Goal: Transaction & Acquisition: Purchase product/service

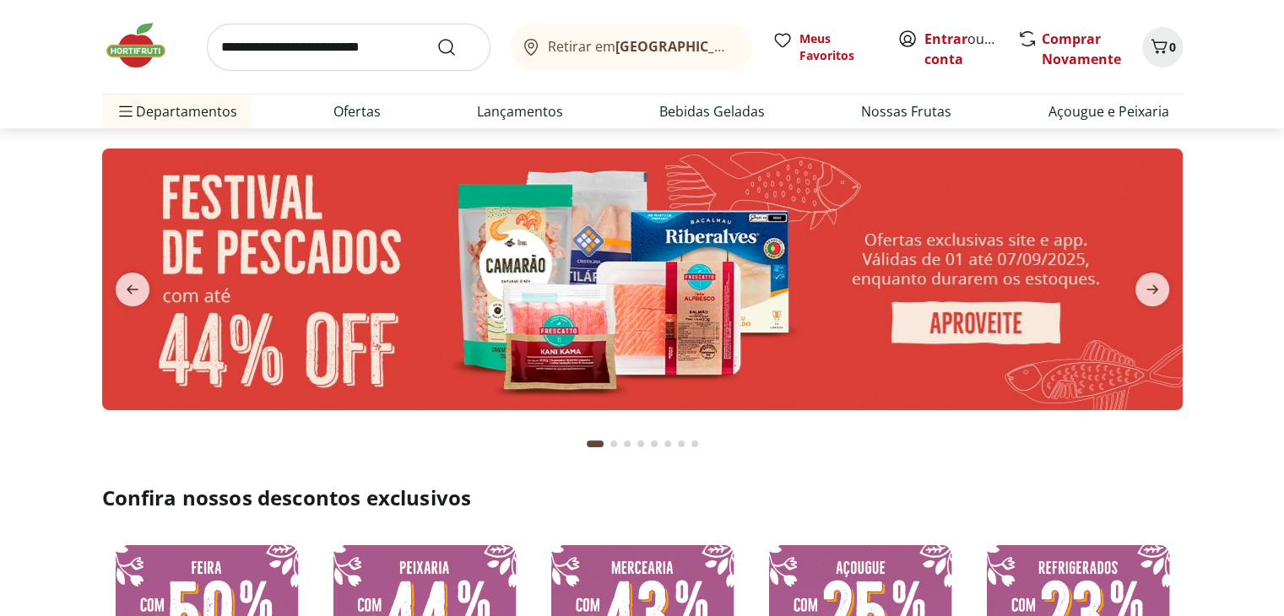
drag, startPoint x: 943, startPoint y: 41, endPoint x: 905, endPoint y: 48, distance: 38.6
click at [943, 41] on link "Entrar" at bounding box center [945, 39] width 43 height 19
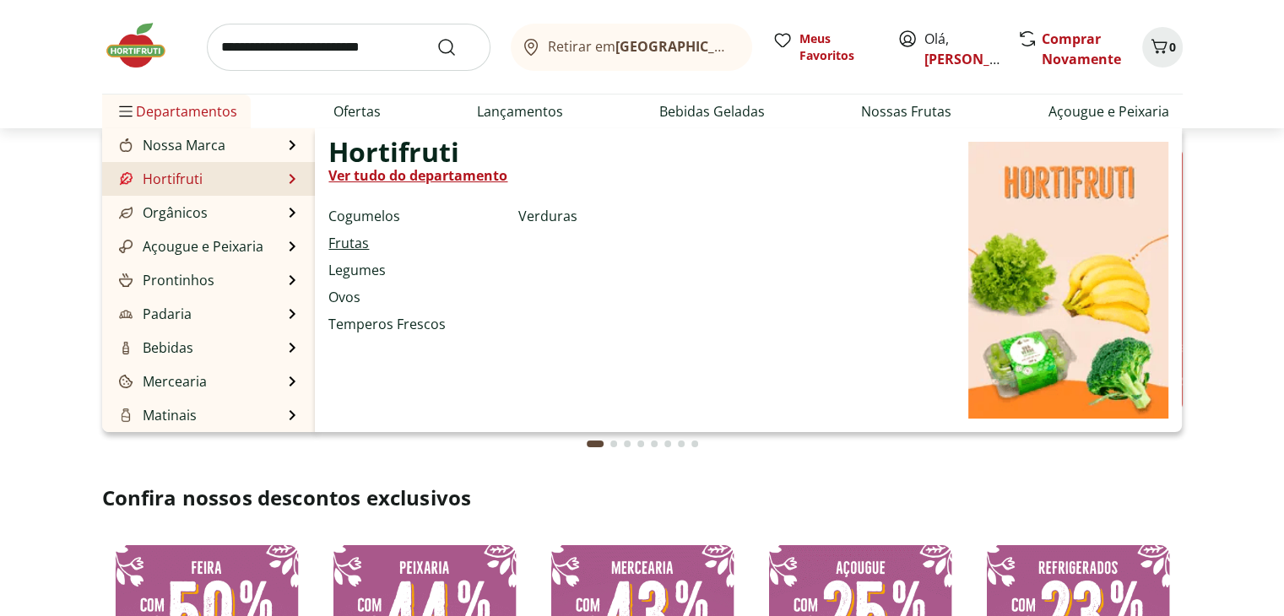
click at [343, 248] on link "Frutas" at bounding box center [348, 243] width 41 height 20
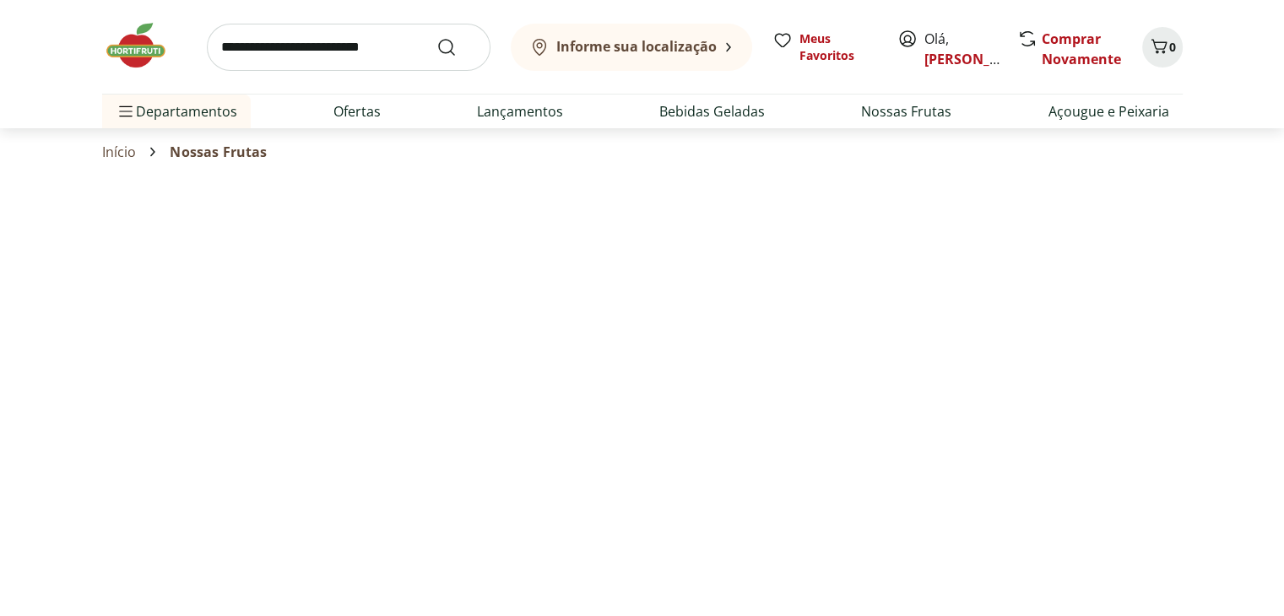
select select "**********"
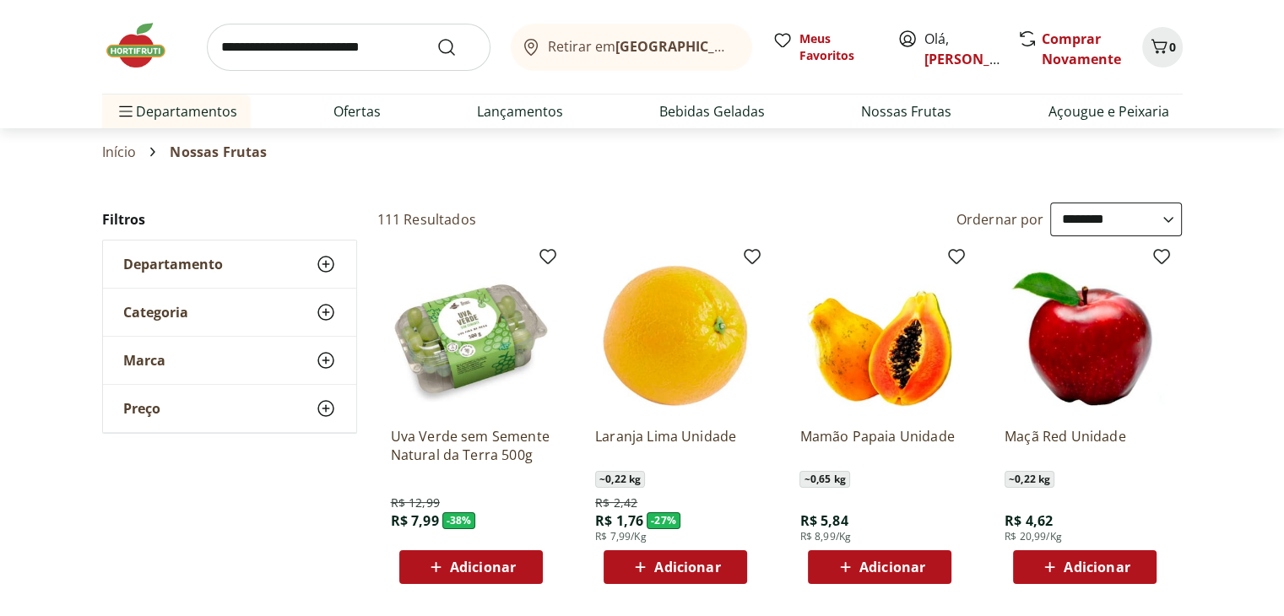
scroll to position [84, 0]
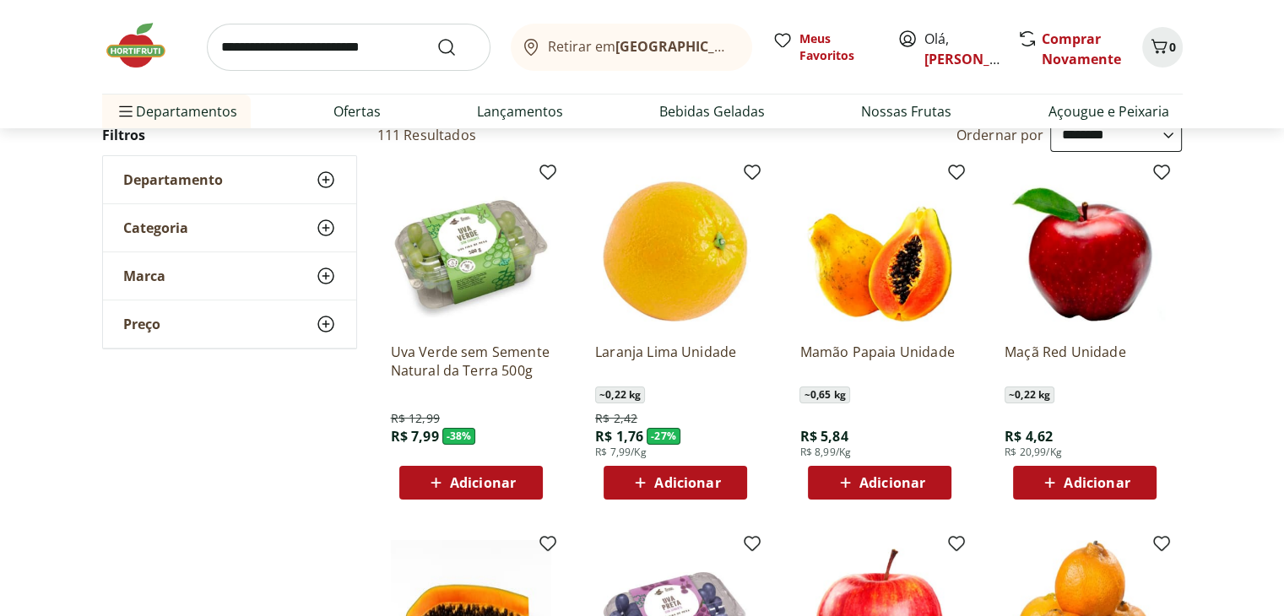
click at [888, 494] on div "Adicionar" at bounding box center [879, 483] width 116 height 30
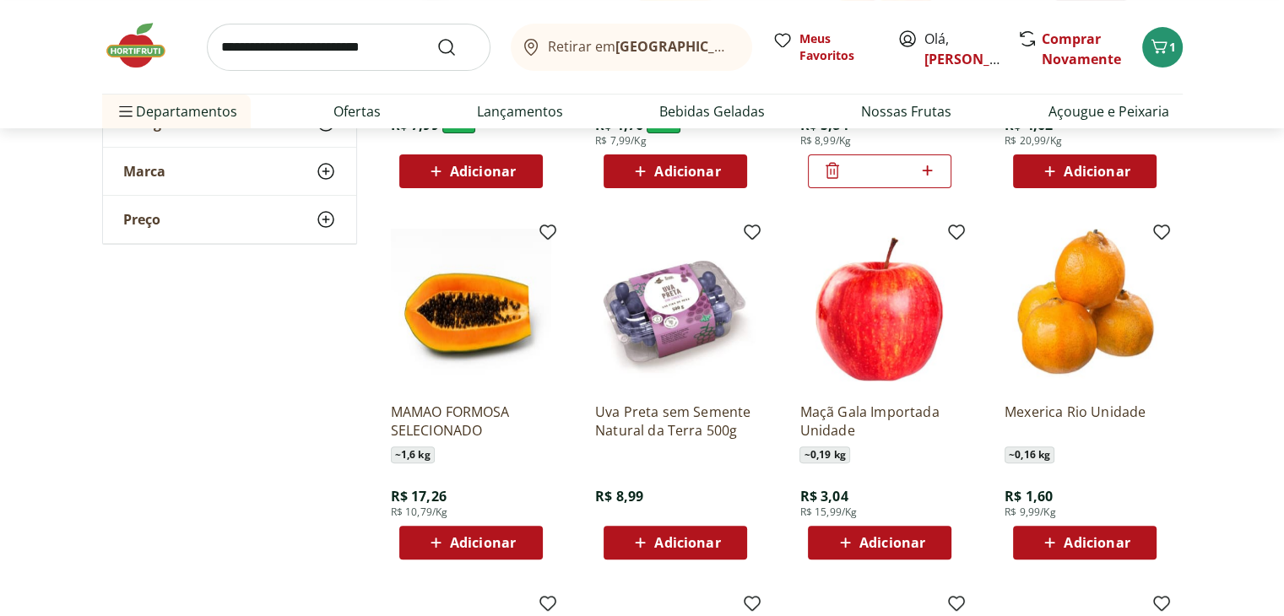
scroll to position [422, 0]
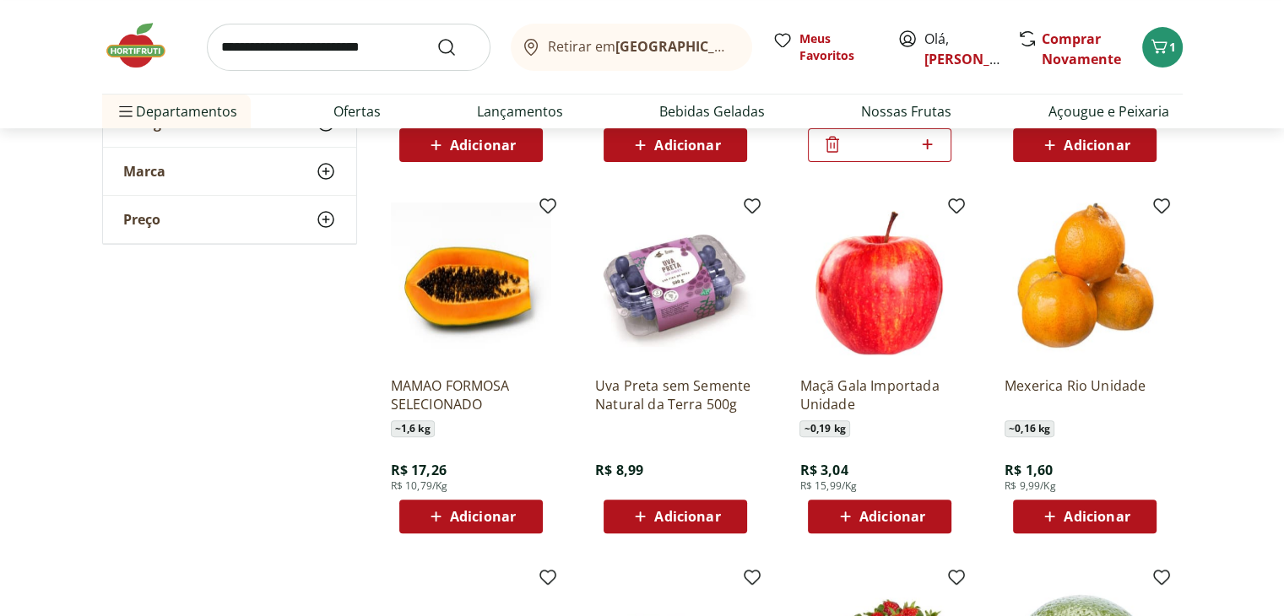
click at [1088, 515] on span "Adicionar" at bounding box center [1096, 517] width 66 height 14
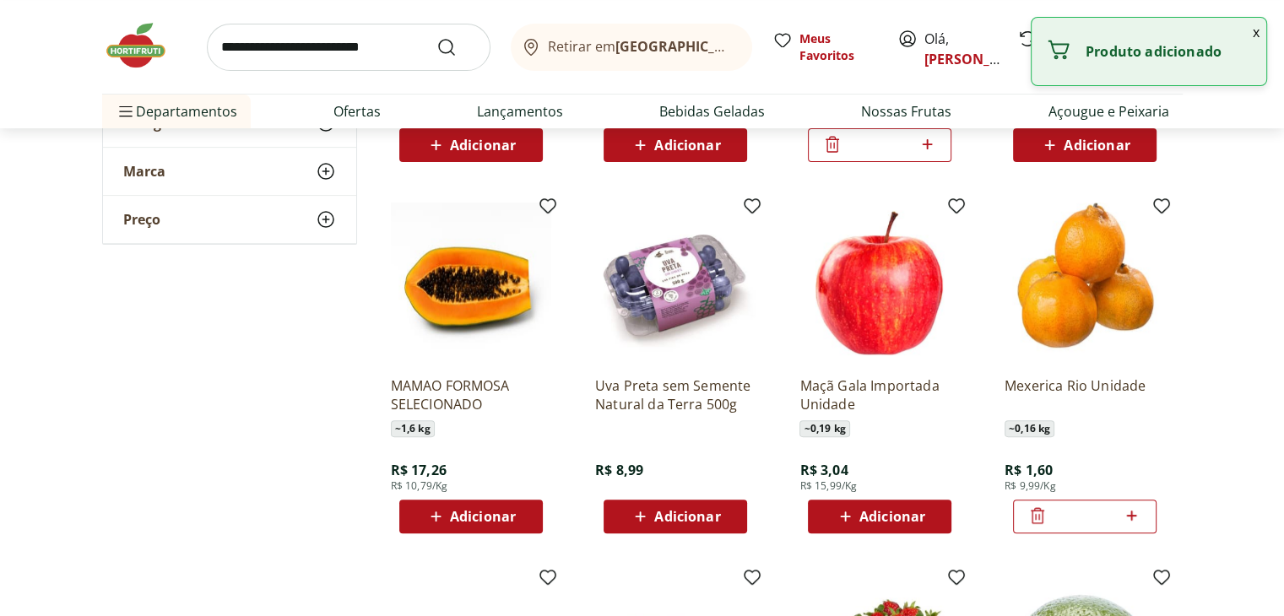
click at [1143, 517] on div "*" at bounding box center [1084, 517] width 143 height 34
click at [1138, 516] on icon at bounding box center [1131, 516] width 21 height 20
type input "*"
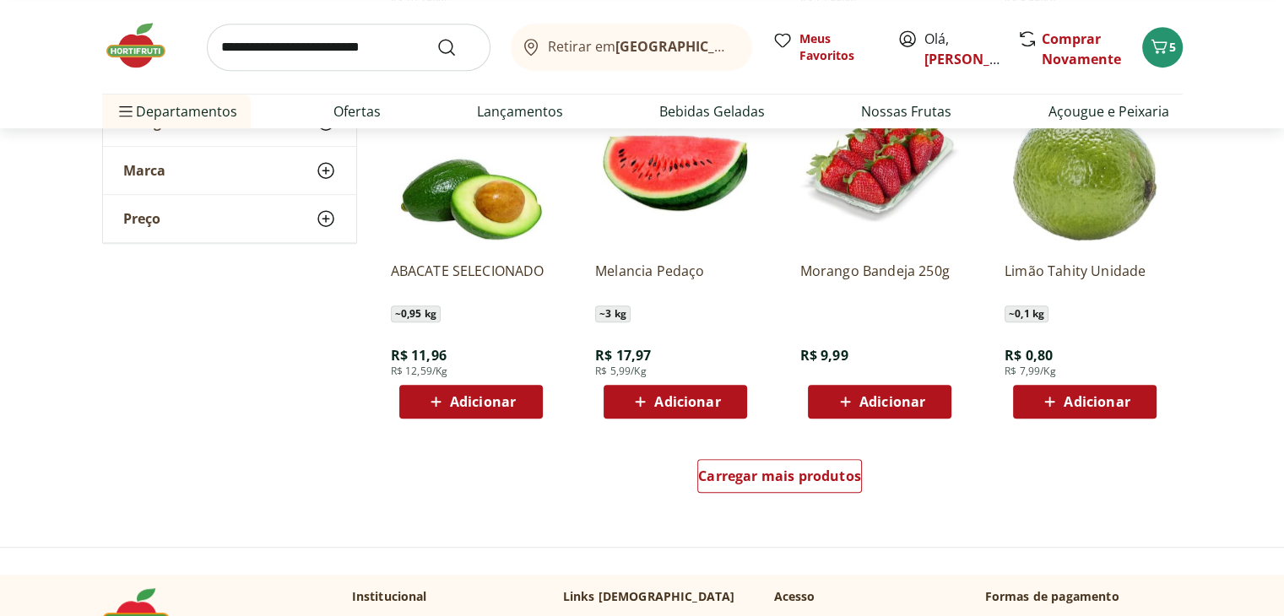
scroll to position [928, 0]
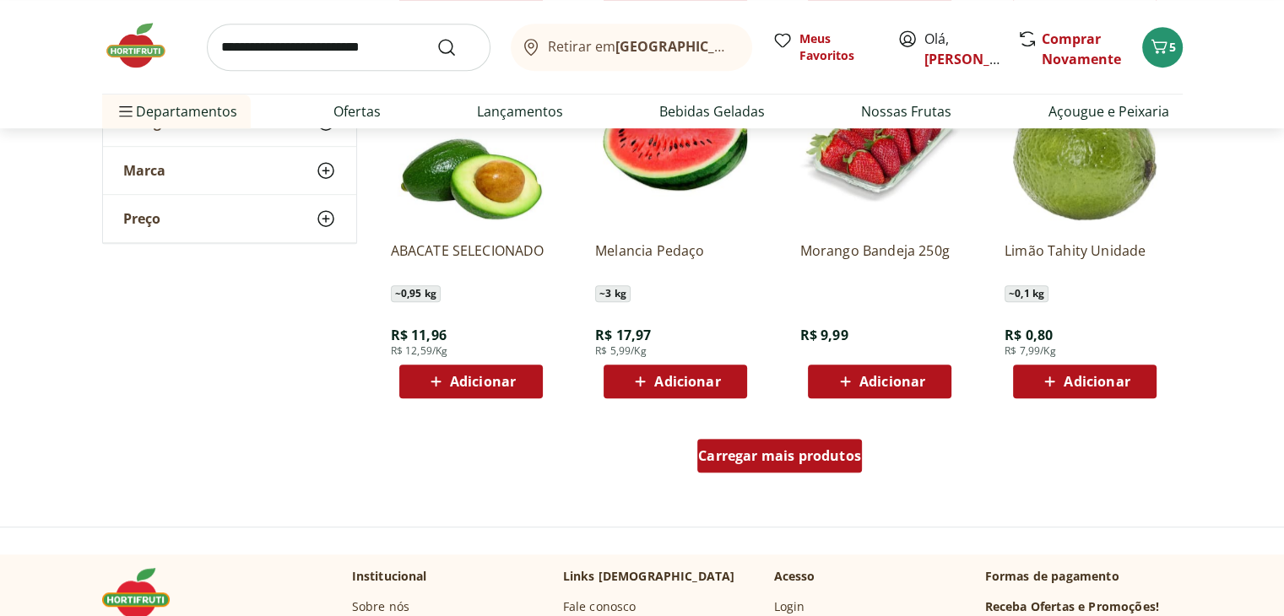
click at [801, 470] on div "Carregar mais produtos" at bounding box center [779, 456] width 165 height 34
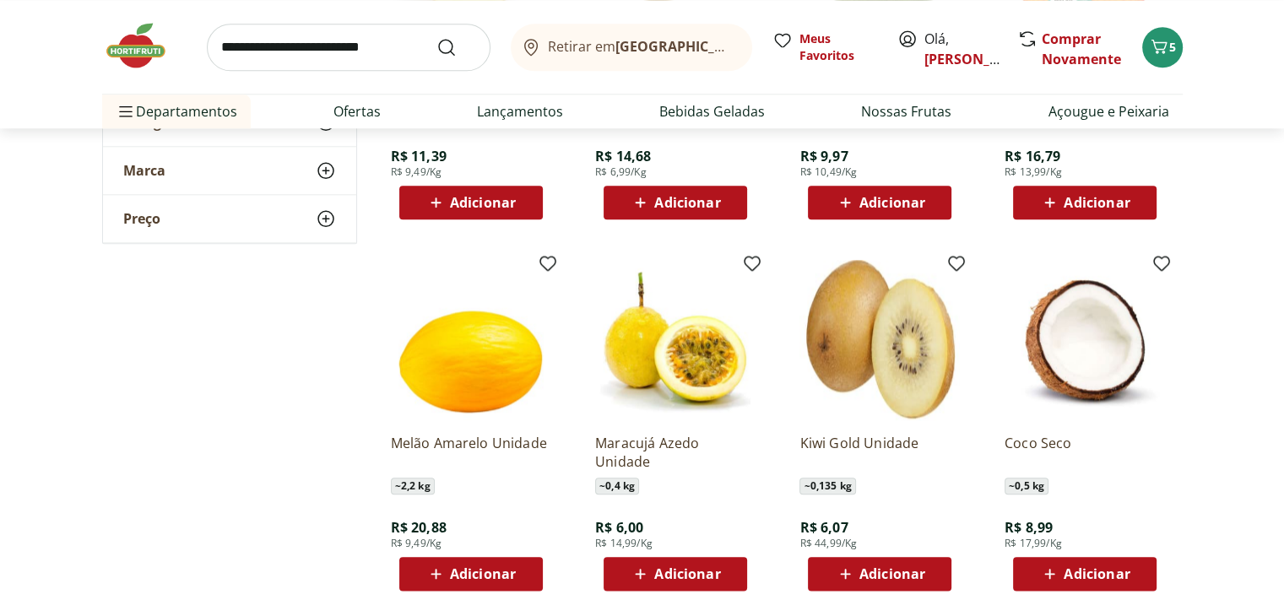
scroll to position [1857, 0]
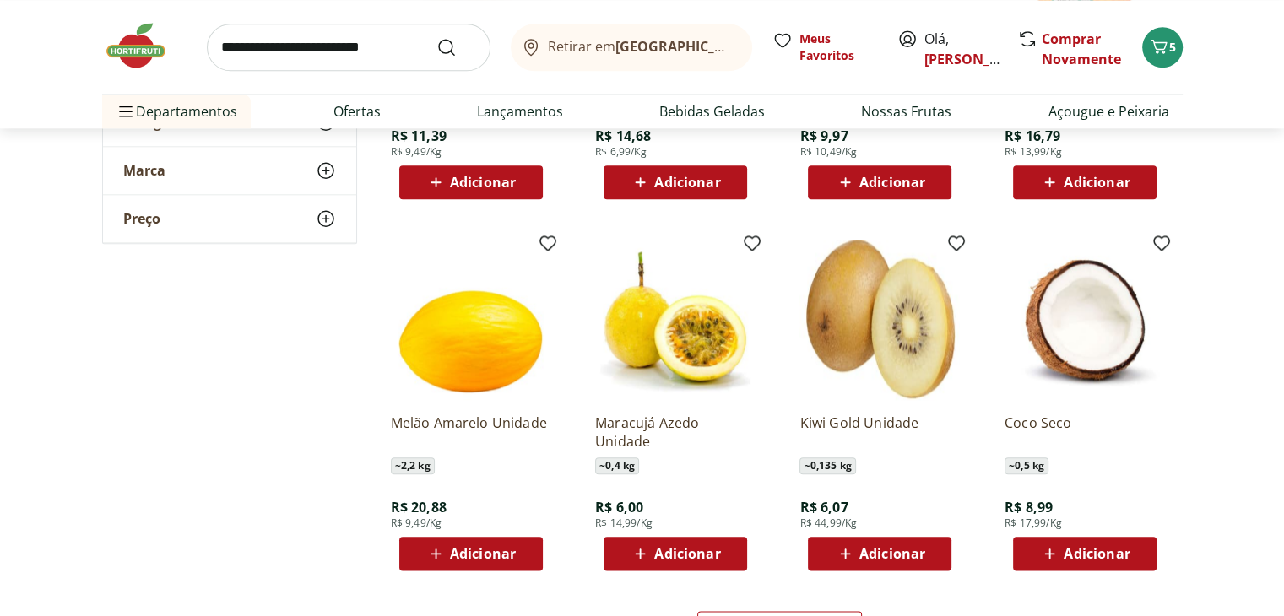
click at [862, 554] on span "Adicionar" at bounding box center [892, 554] width 66 height 14
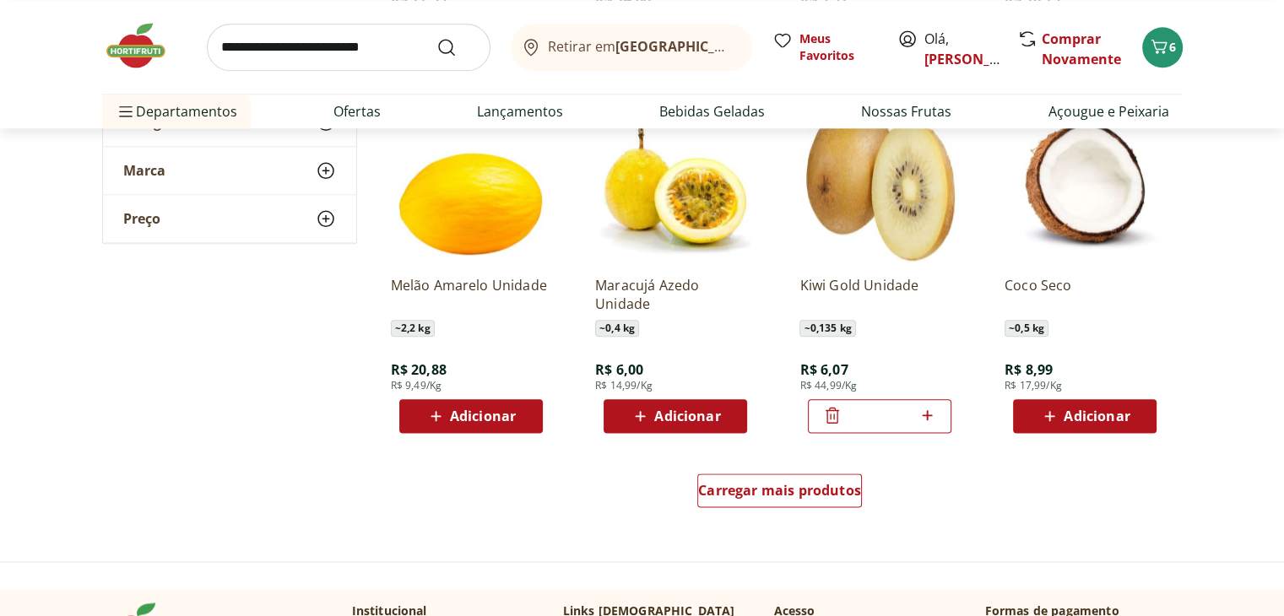
scroll to position [2026, 0]
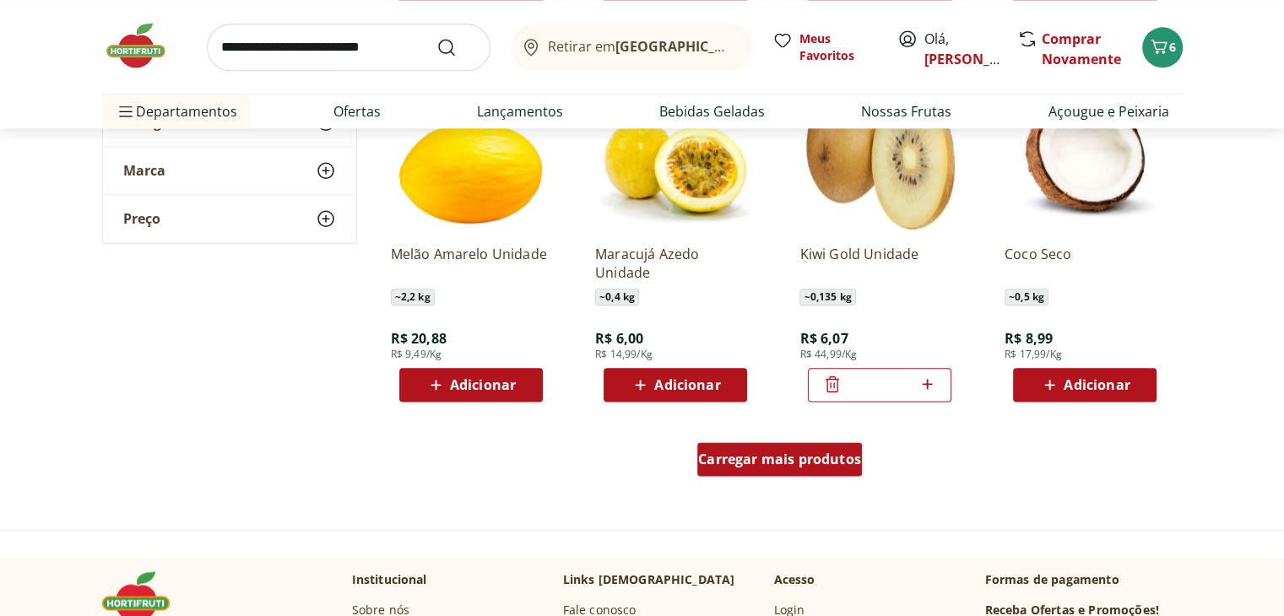
click at [825, 460] on span "Carregar mais produtos" at bounding box center [779, 459] width 163 height 14
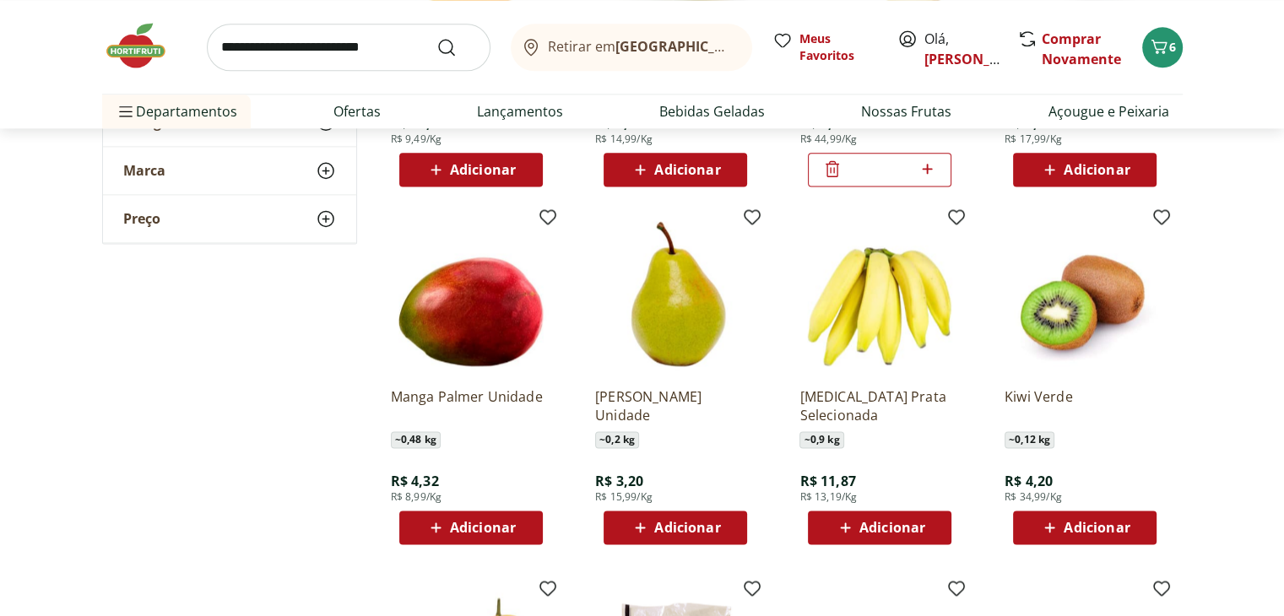
scroll to position [2279, 0]
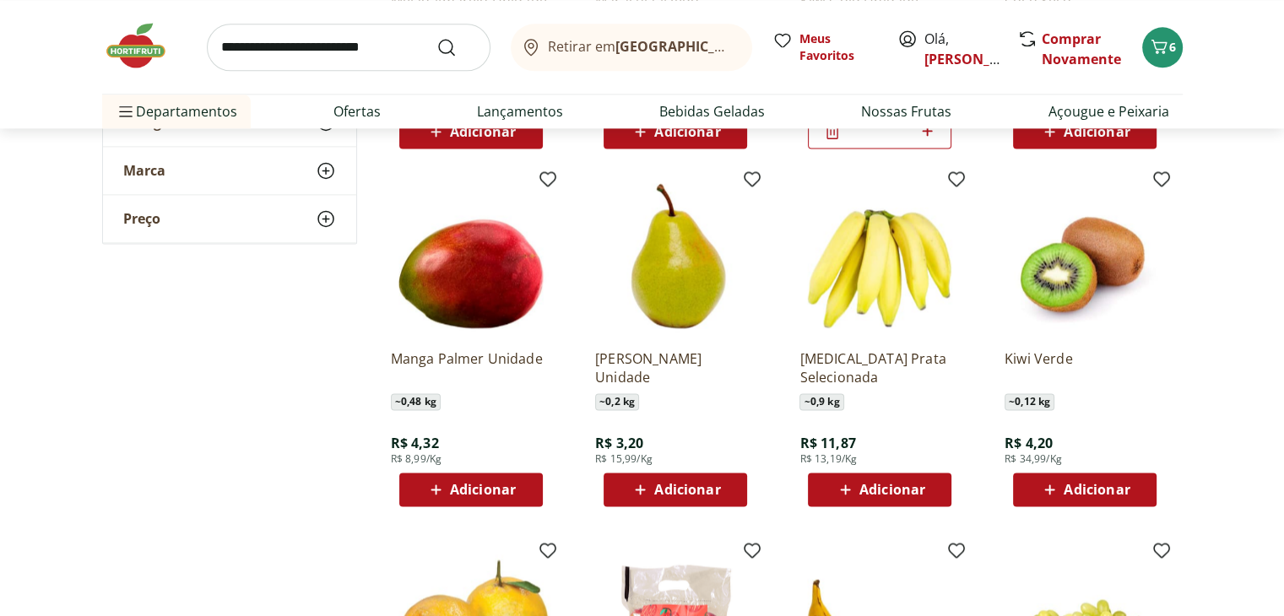
click at [518, 493] on div "Adicionar" at bounding box center [471, 489] width 116 height 30
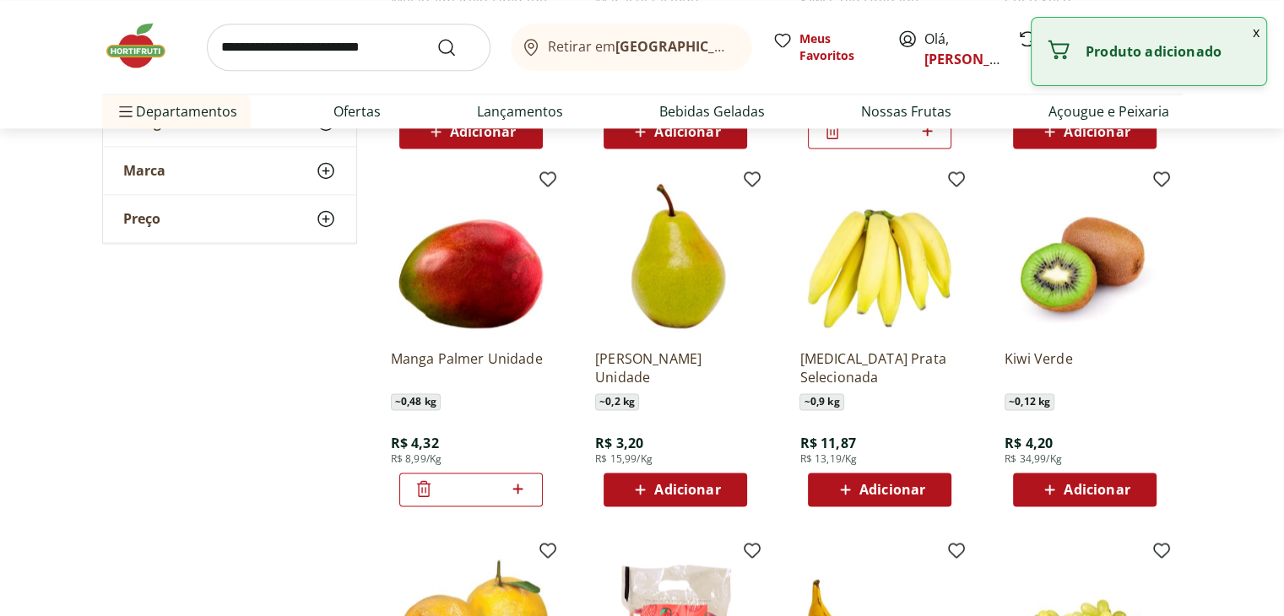
click at [518, 493] on icon at bounding box center [518, 489] width 10 height 10
type input "*"
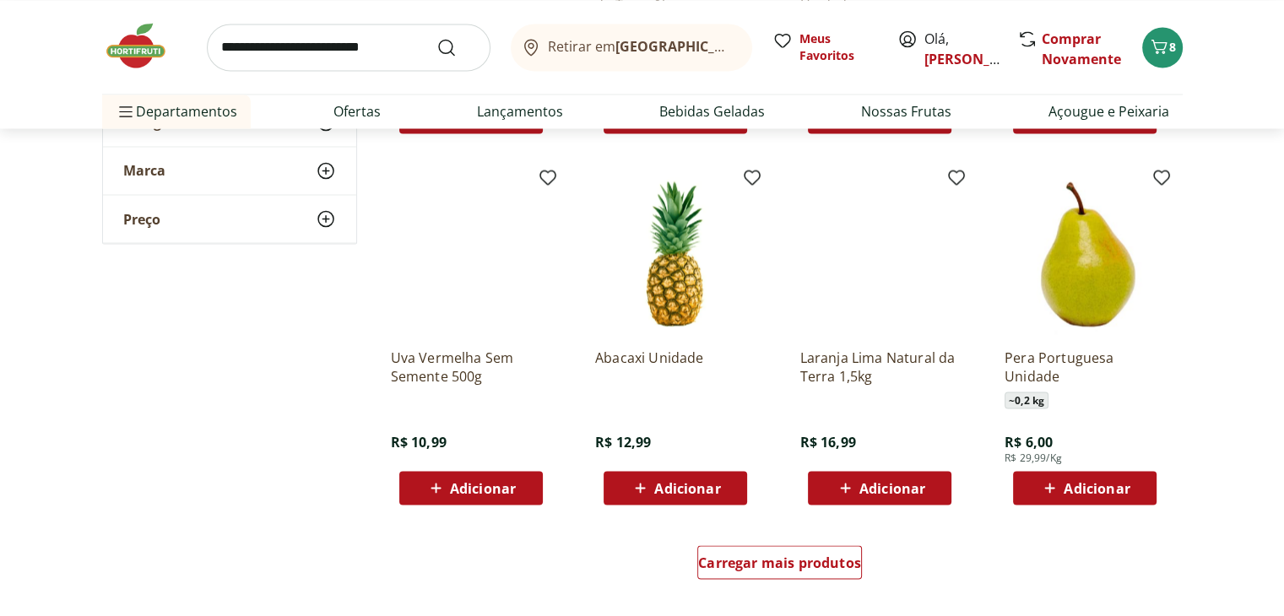
scroll to position [3039, 0]
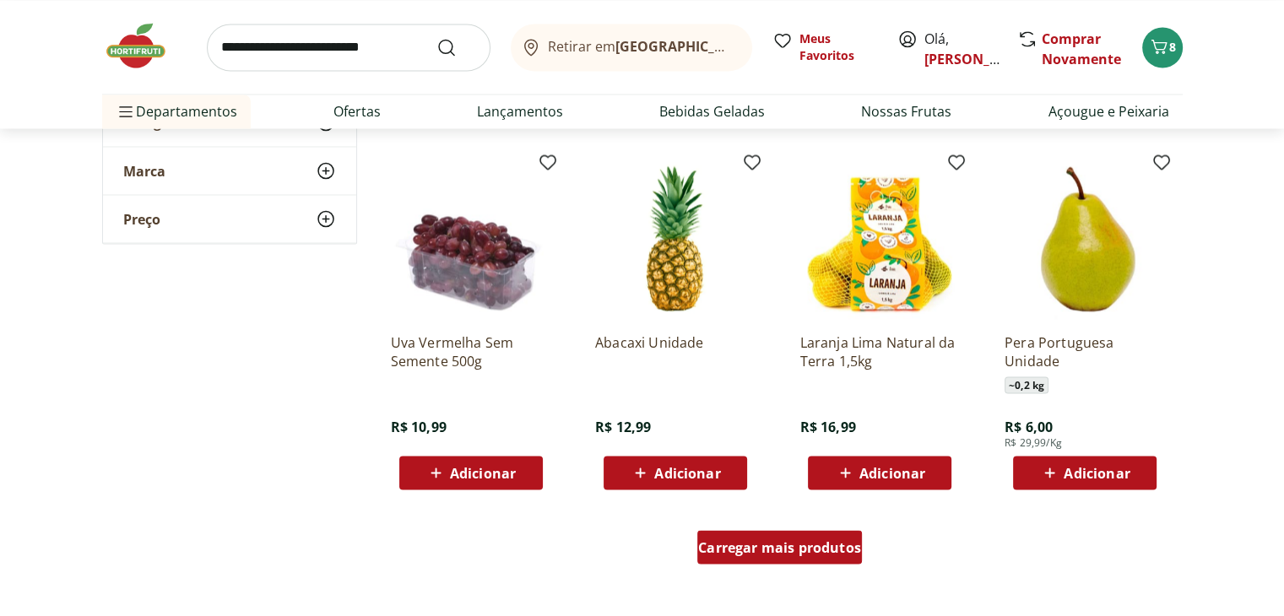
click at [854, 554] on span "Carregar mais produtos" at bounding box center [779, 547] width 163 height 14
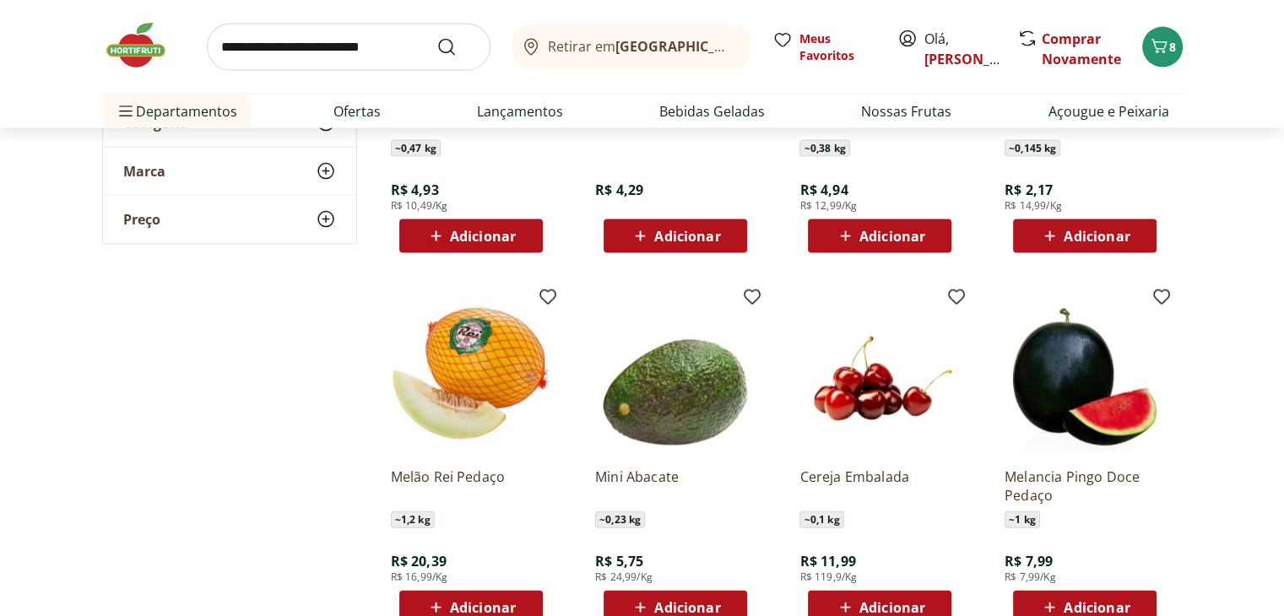
scroll to position [3714, 0]
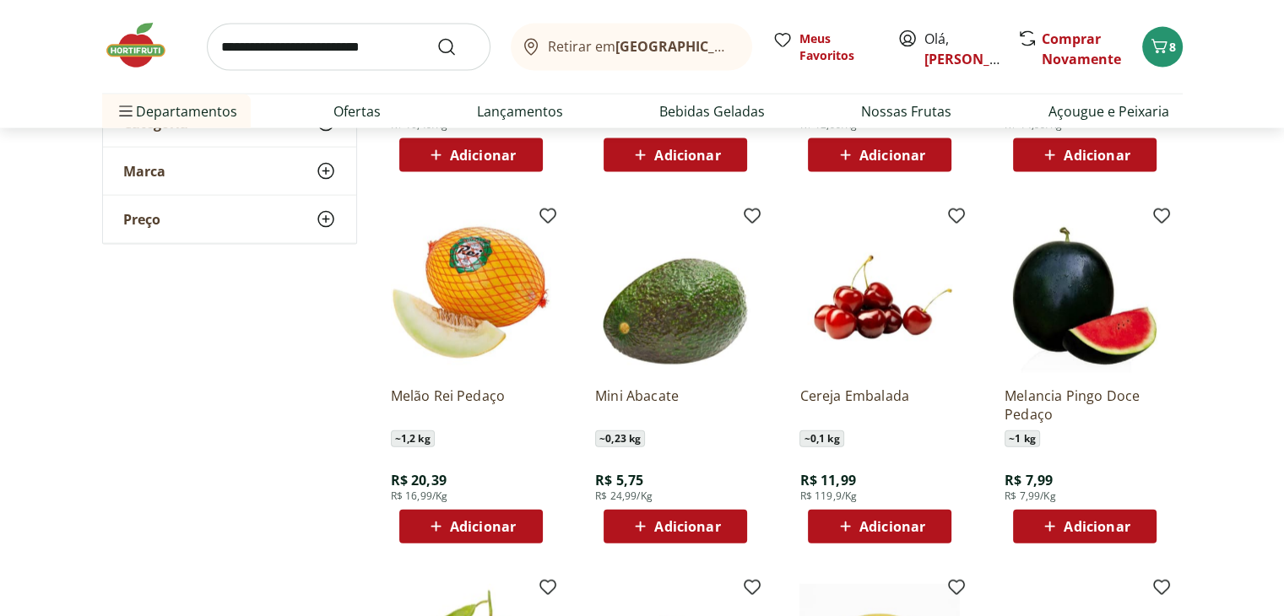
click at [700, 537] on div "Adicionar" at bounding box center [675, 526] width 116 height 30
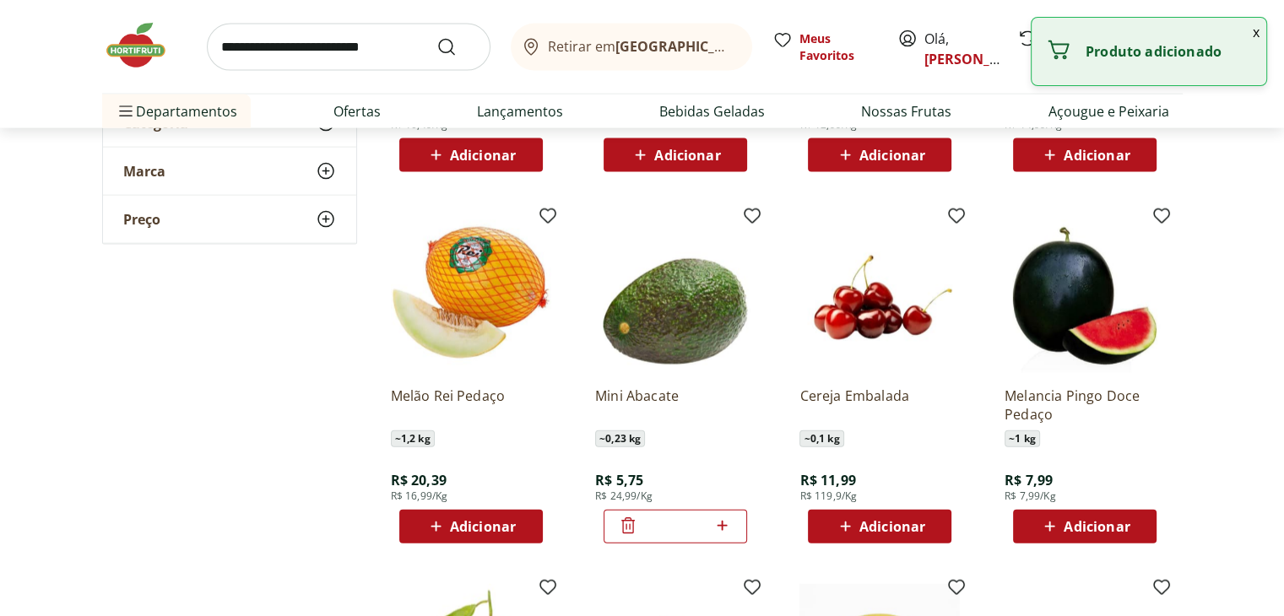
click at [723, 531] on icon at bounding box center [722, 526] width 21 height 20
type input "*"
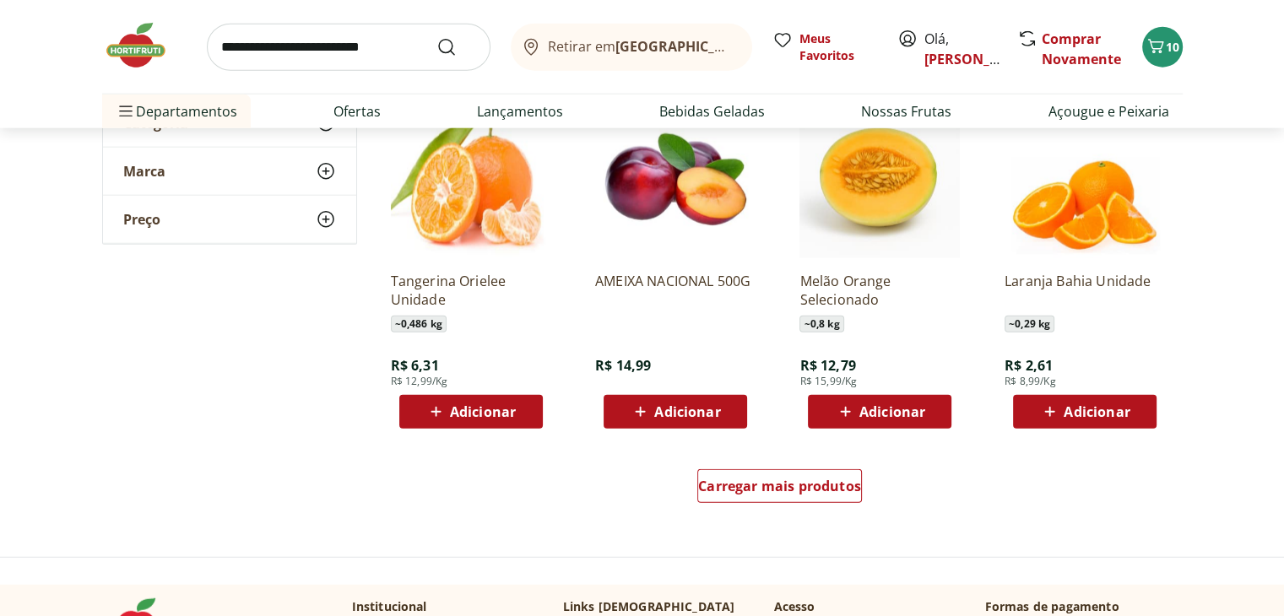
scroll to position [4220, 0]
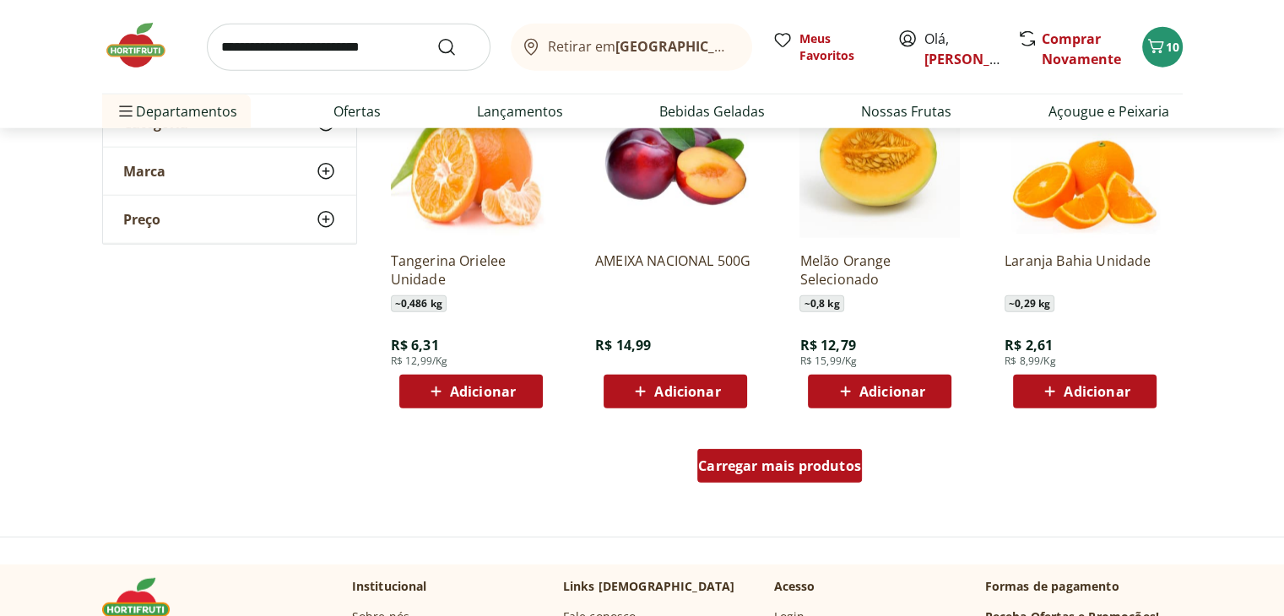
click at [830, 478] on div "Carregar mais produtos" at bounding box center [779, 466] width 165 height 34
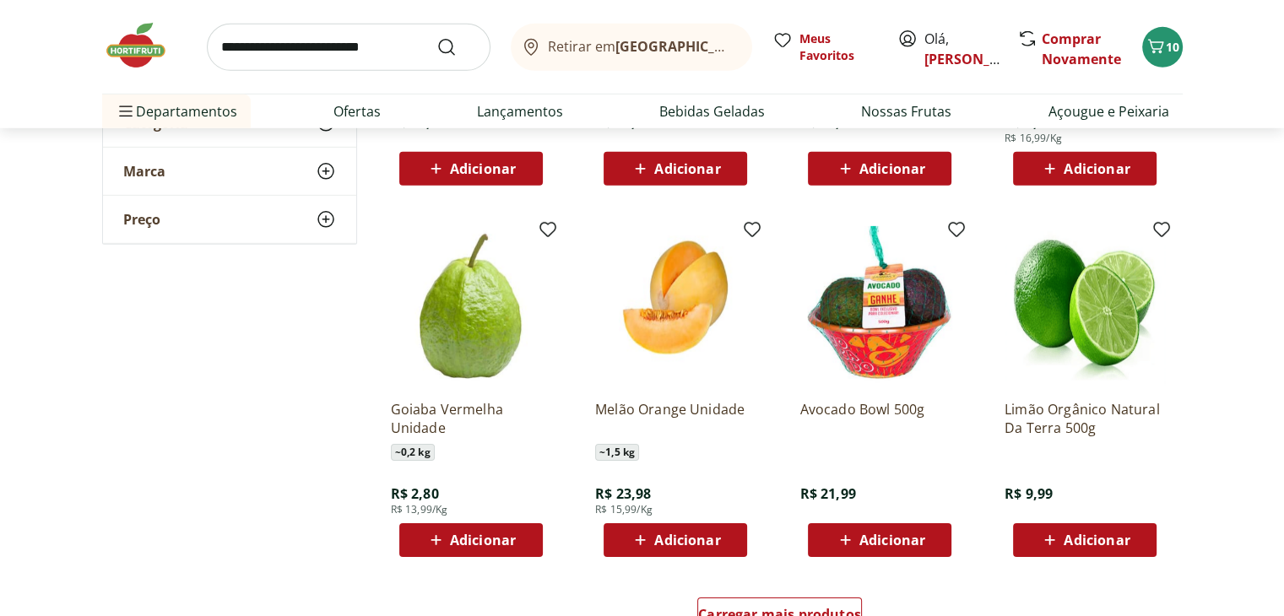
scroll to position [5233, 0]
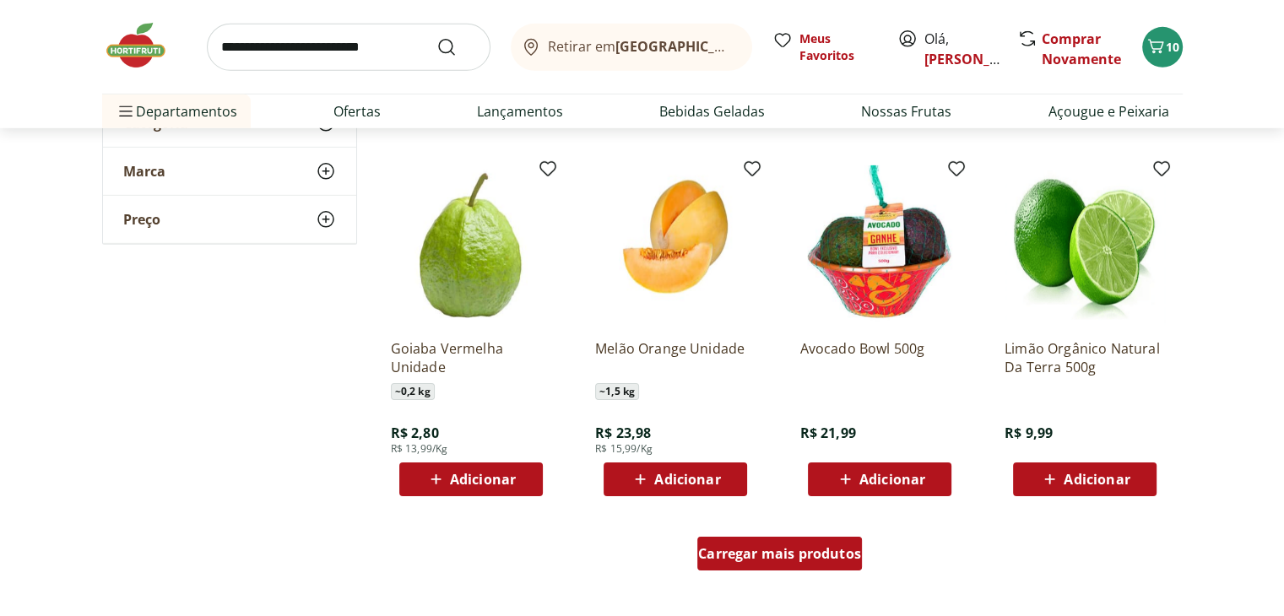
click at [780, 560] on span "Carregar mais produtos" at bounding box center [779, 554] width 163 height 14
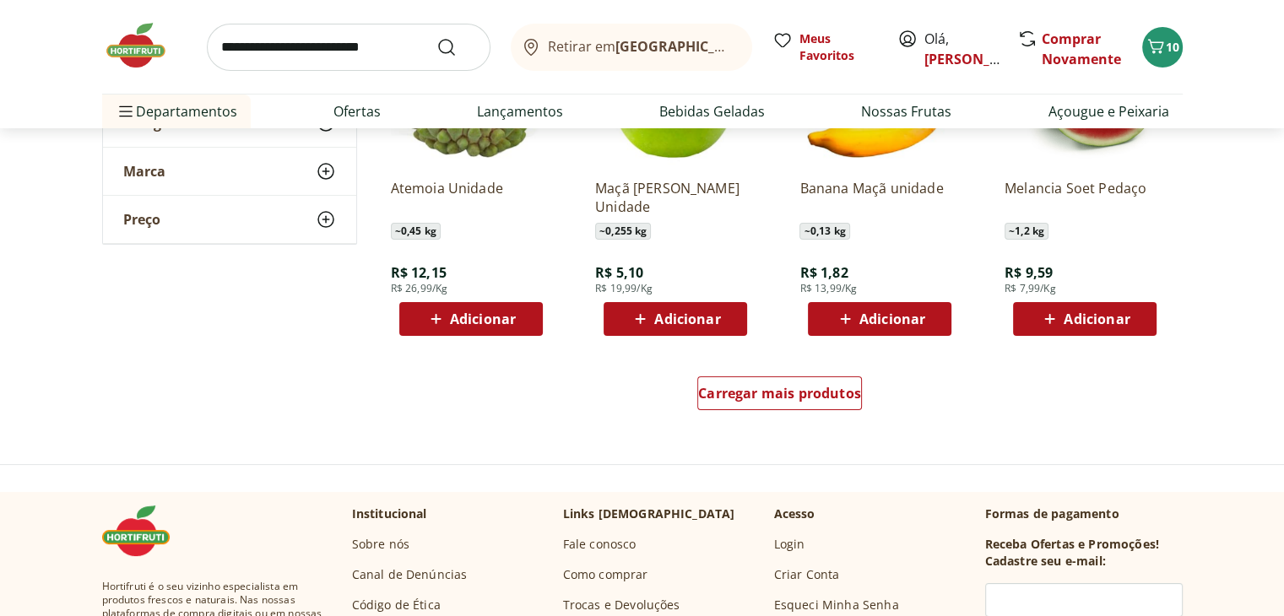
scroll to position [6499, 0]
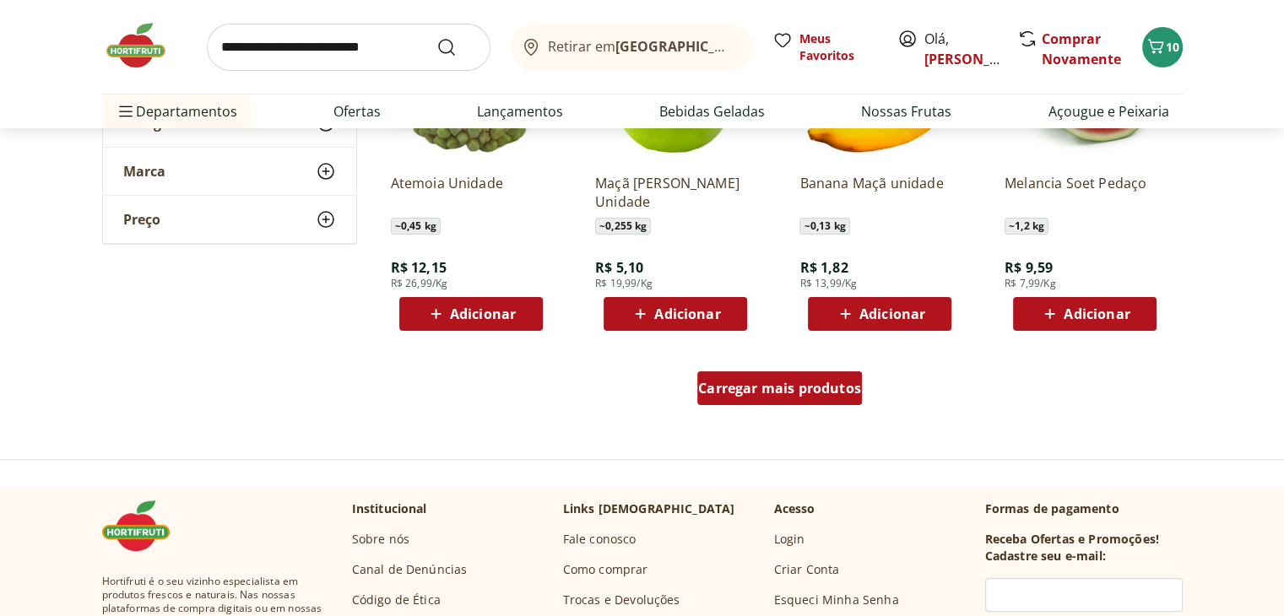
click at [809, 409] on link "Carregar mais produtos" at bounding box center [779, 391] width 165 height 41
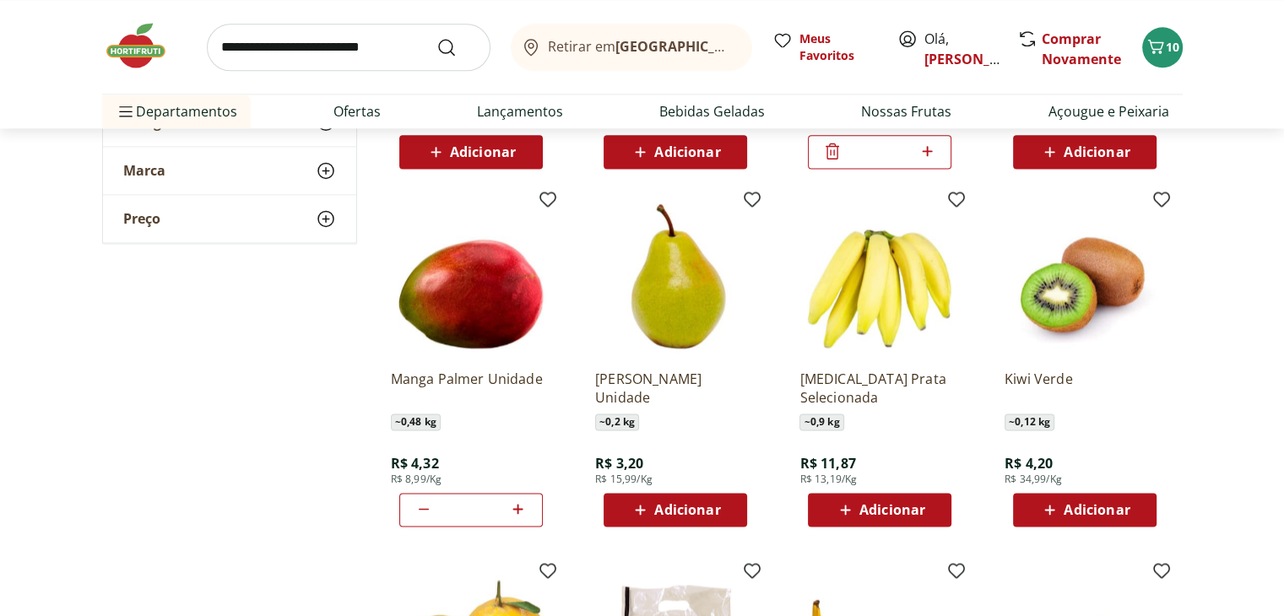
scroll to position [2279, 0]
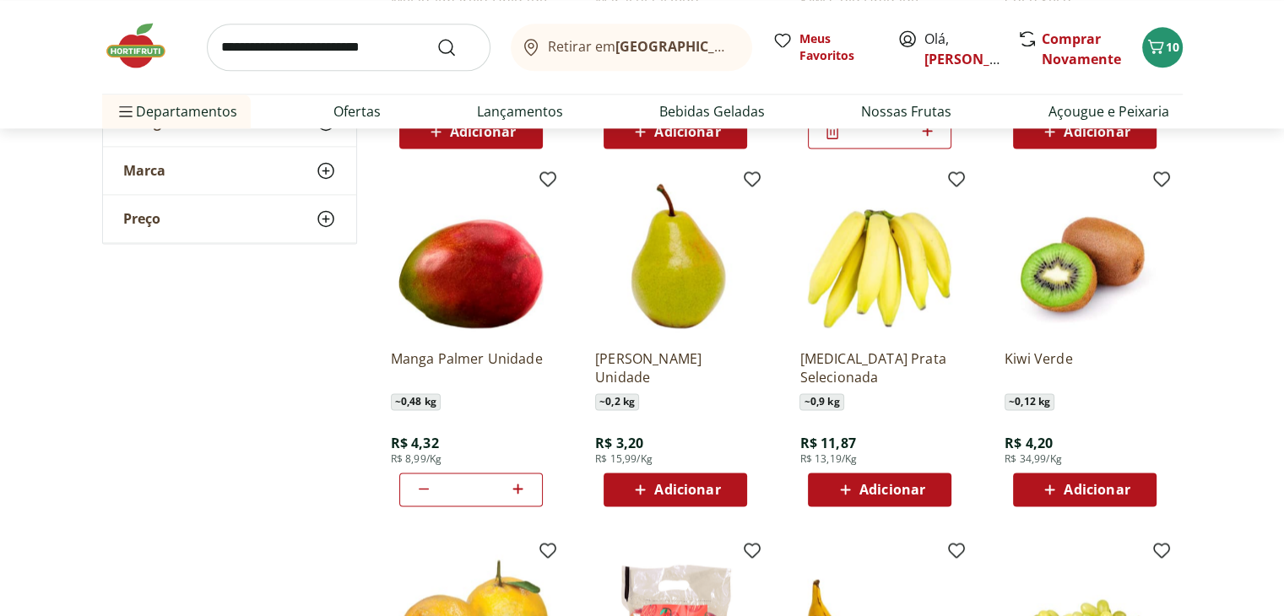
click at [901, 488] on span "Adicionar" at bounding box center [892, 490] width 66 height 14
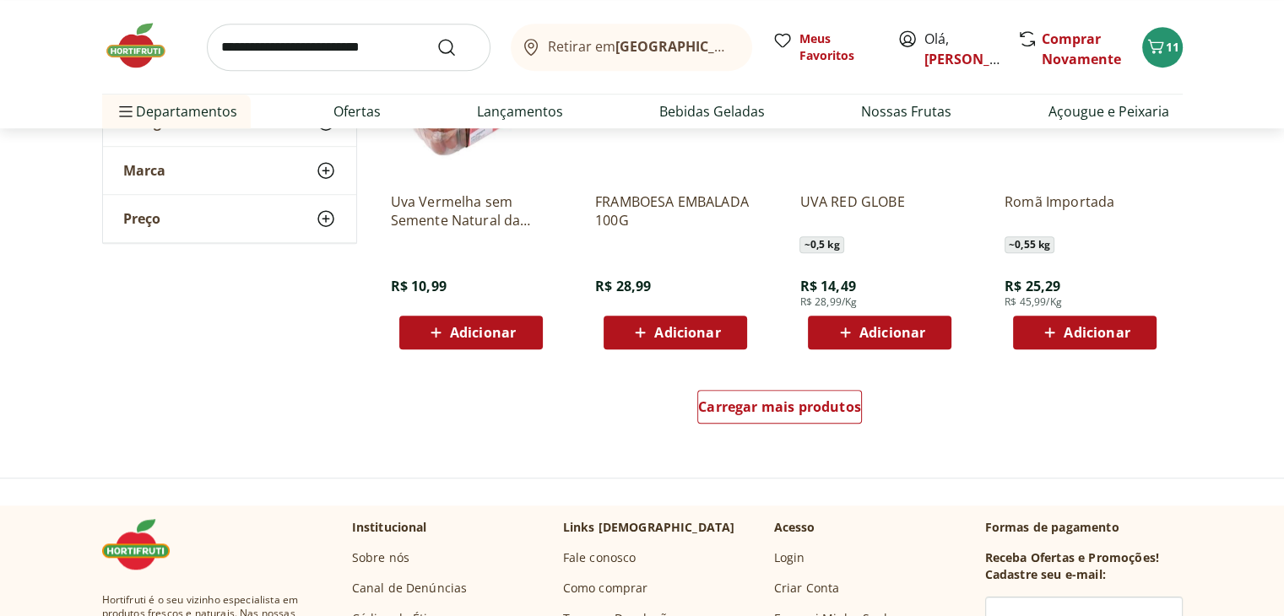
scroll to position [7596, 0]
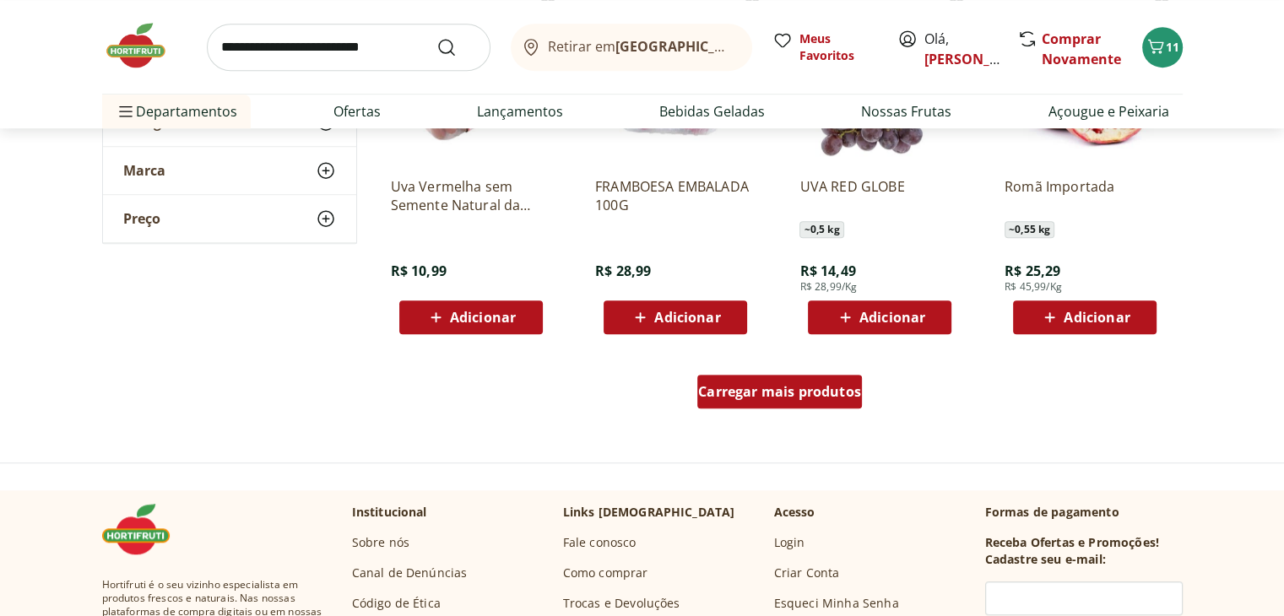
click at [751, 392] on span "Carregar mais produtos" at bounding box center [779, 392] width 163 height 14
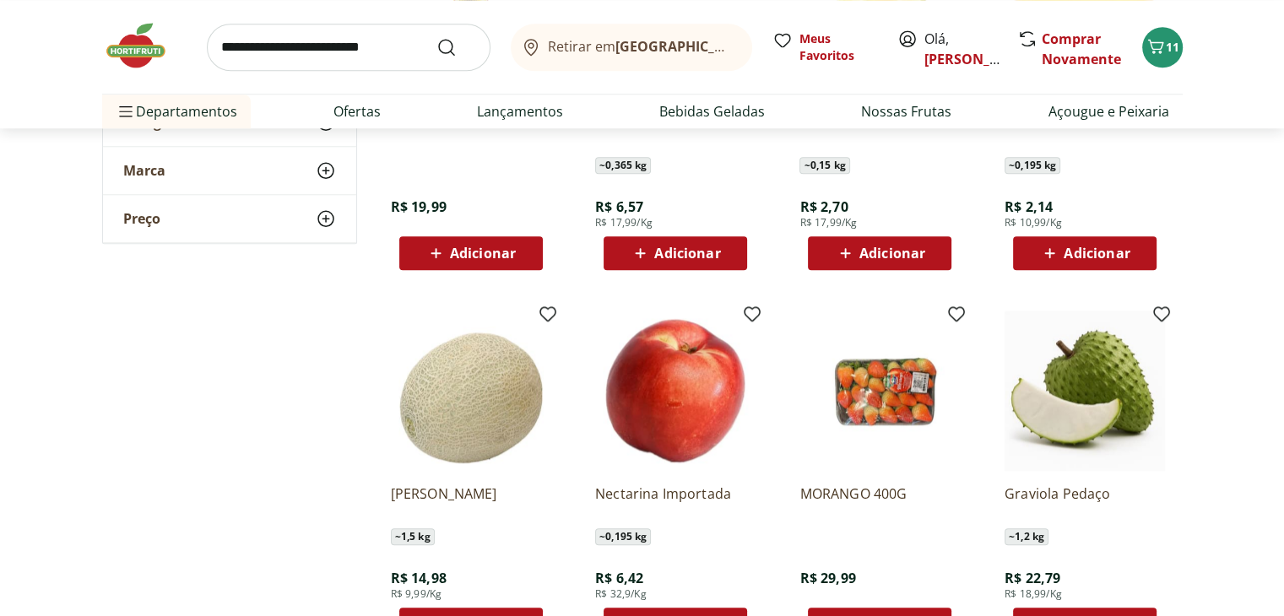
scroll to position [7934, 0]
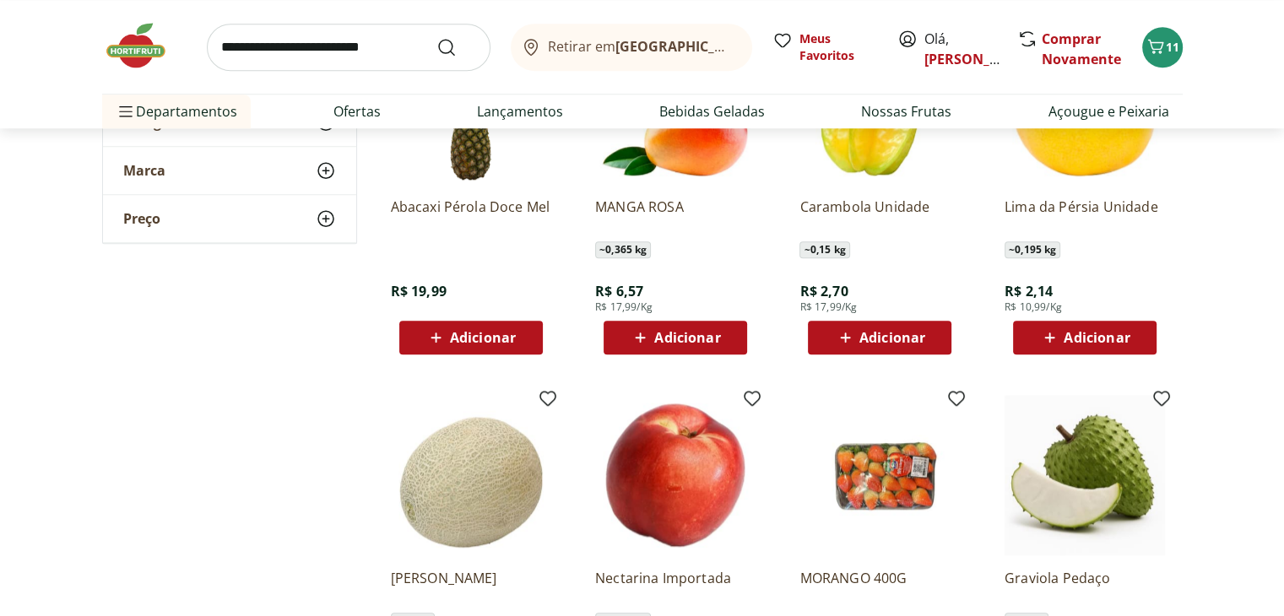
click at [883, 344] on span "Adicionar" at bounding box center [892, 338] width 66 height 14
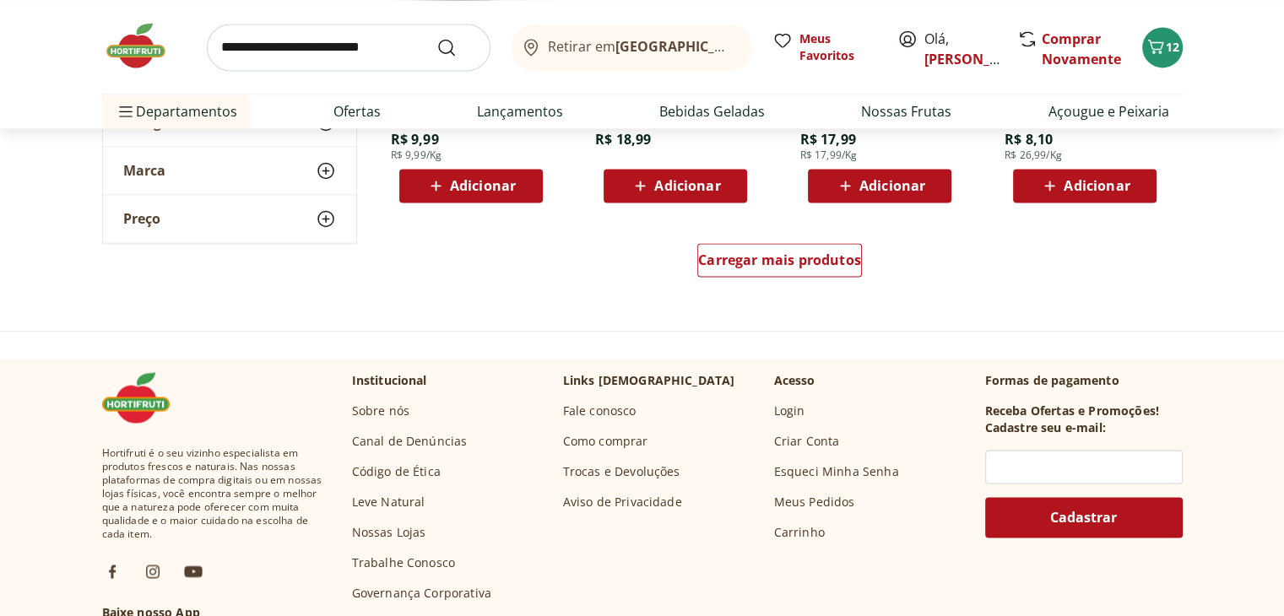
scroll to position [8862, 0]
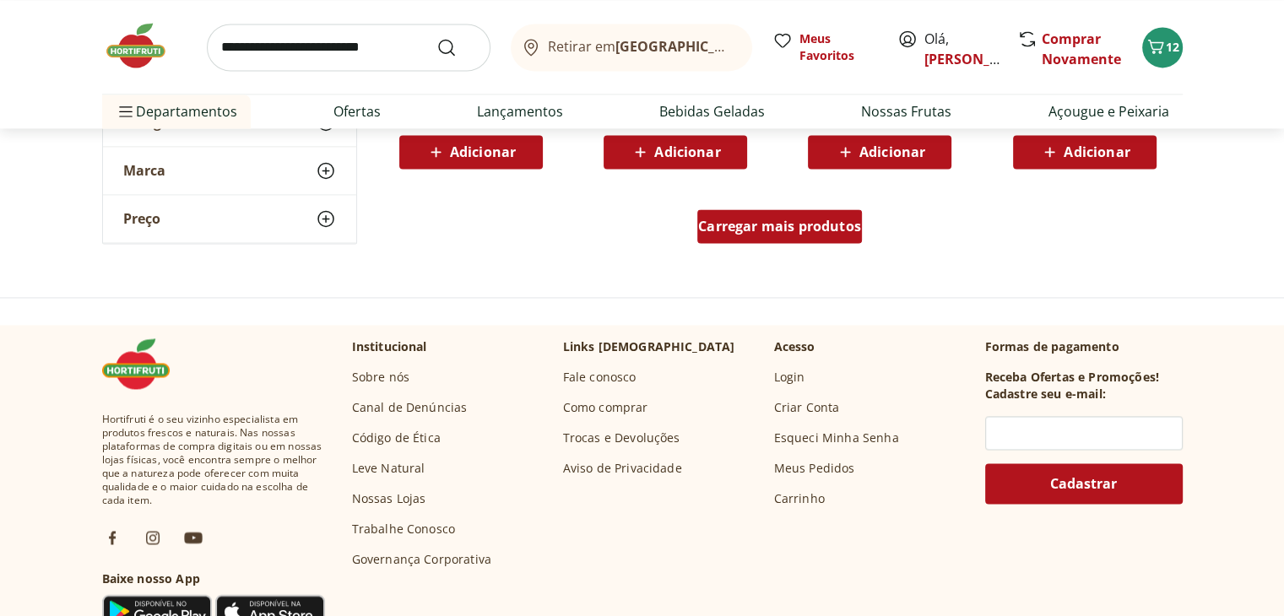
click at [796, 227] on span "Carregar mais produtos" at bounding box center [779, 226] width 163 height 14
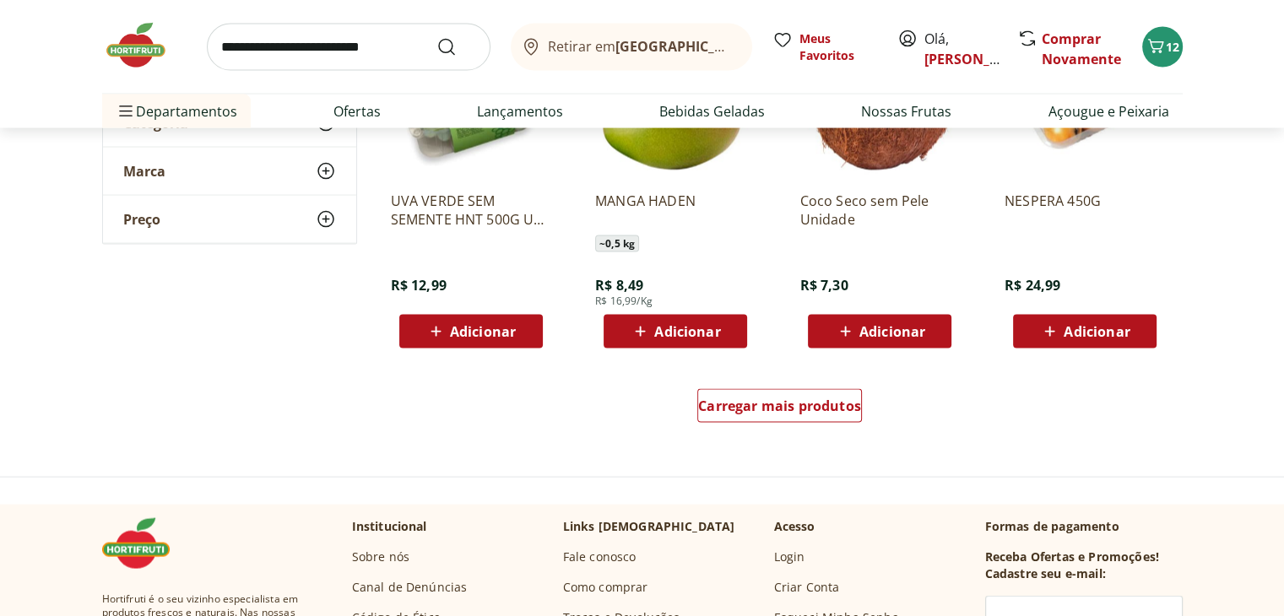
scroll to position [9791, 0]
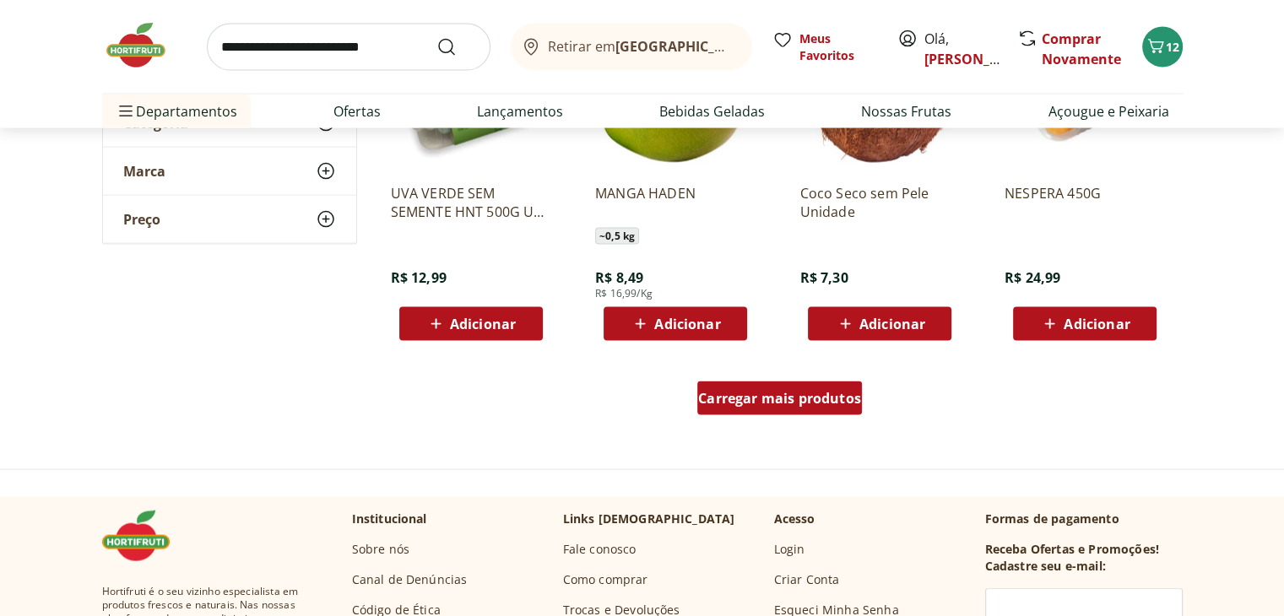
click at [851, 404] on span "Carregar mais produtos" at bounding box center [779, 399] width 163 height 14
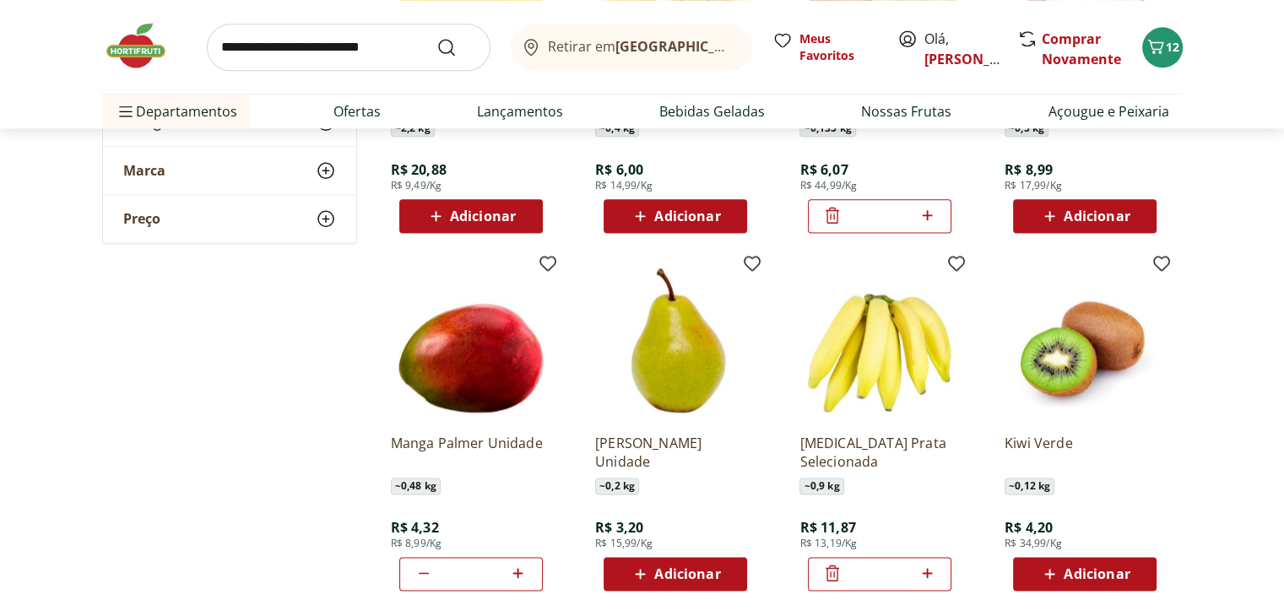
scroll to position [2279, 0]
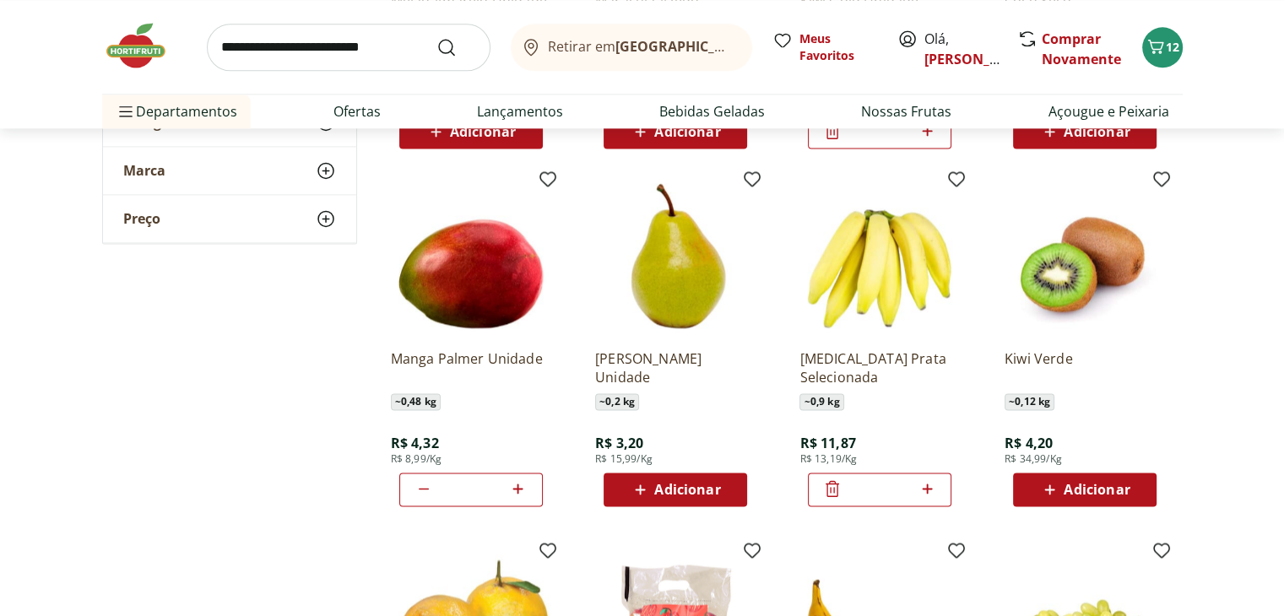
click at [712, 495] on span "Adicionar" at bounding box center [687, 490] width 66 height 14
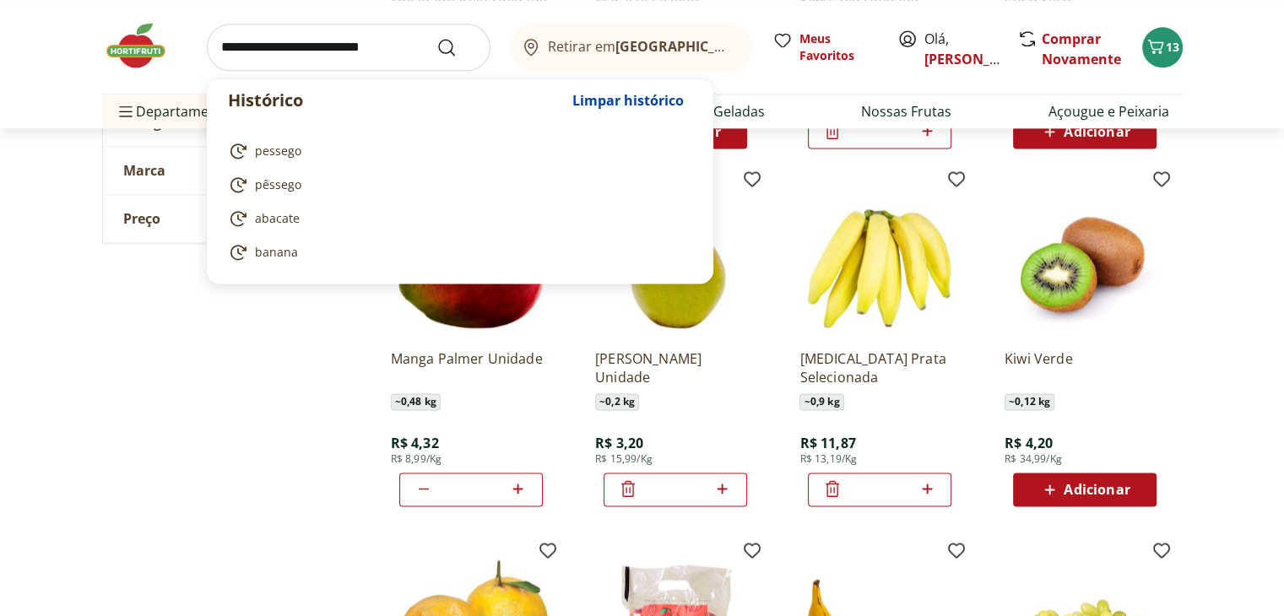
click at [290, 45] on input "search" at bounding box center [349, 47] width 284 height 47
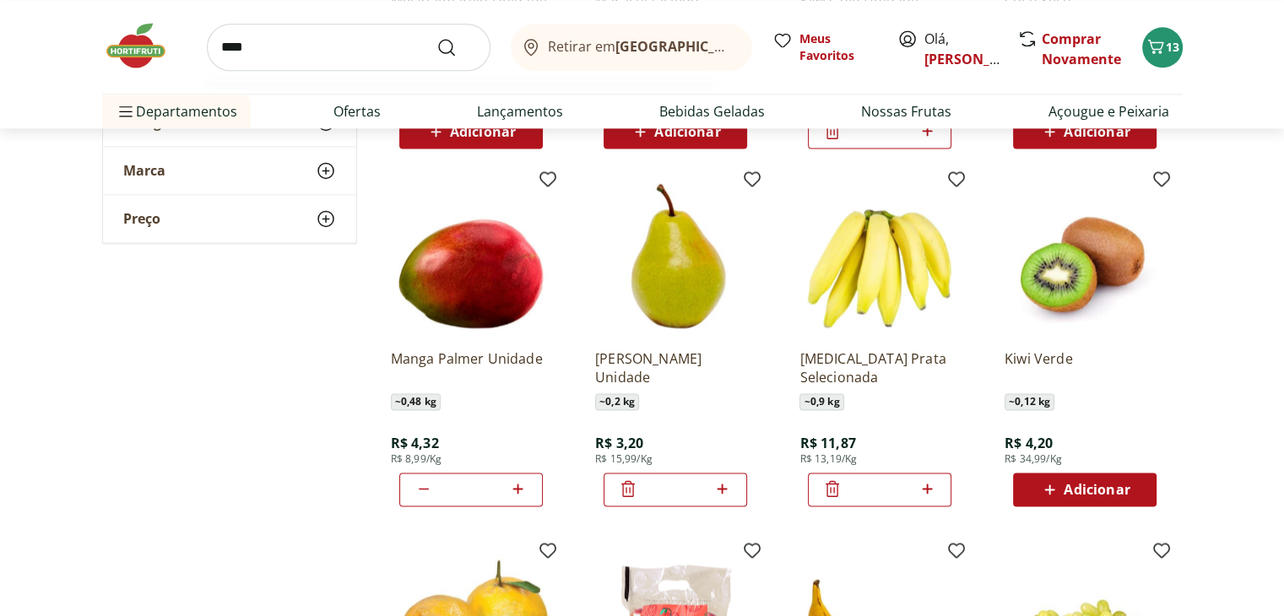
type input "****"
click at [436, 37] on button "Submit Search" at bounding box center [456, 47] width 41 height 20
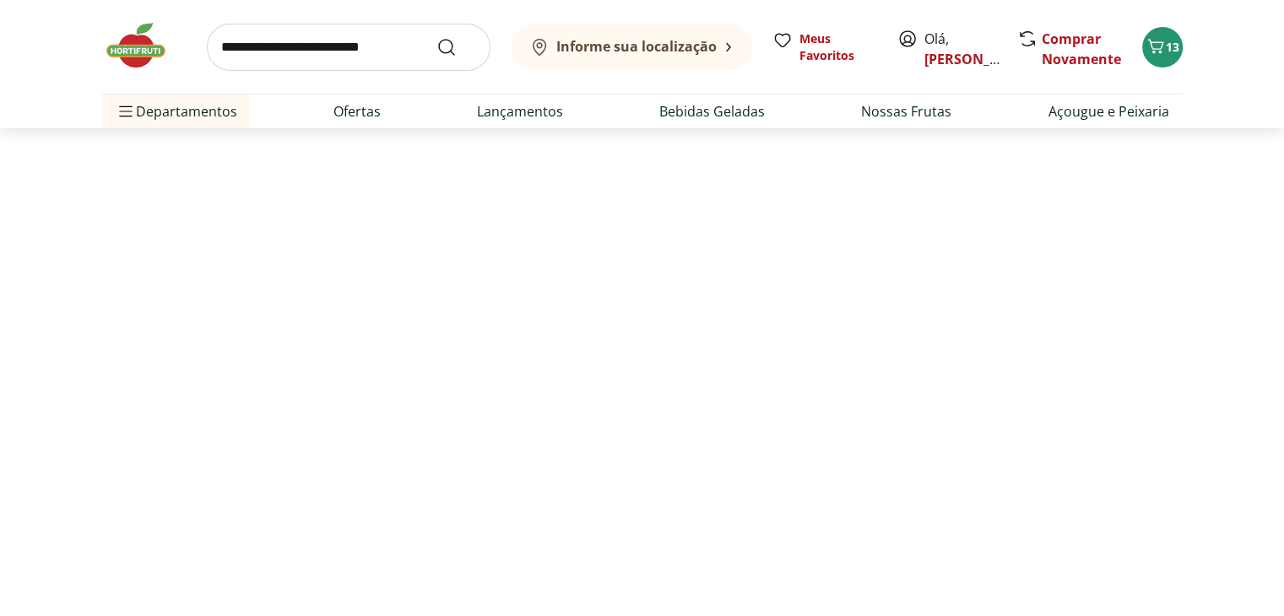
select select "**********"
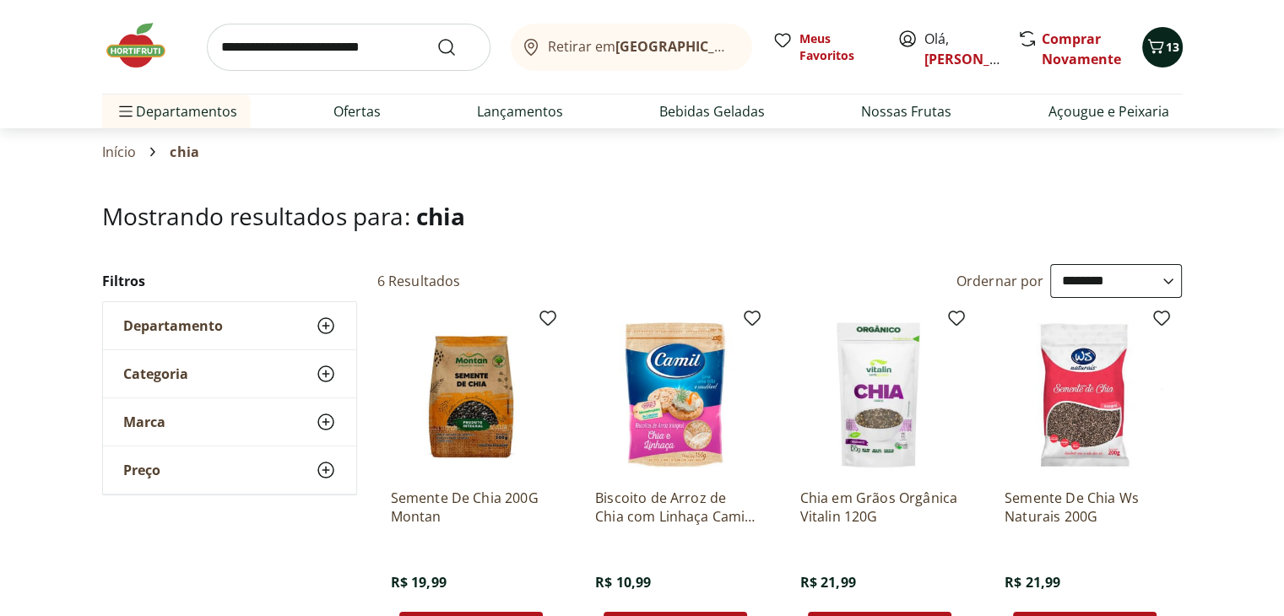
click at [1168, 44] on span "13" at bounding box center [1173, 47] width 14 height 16
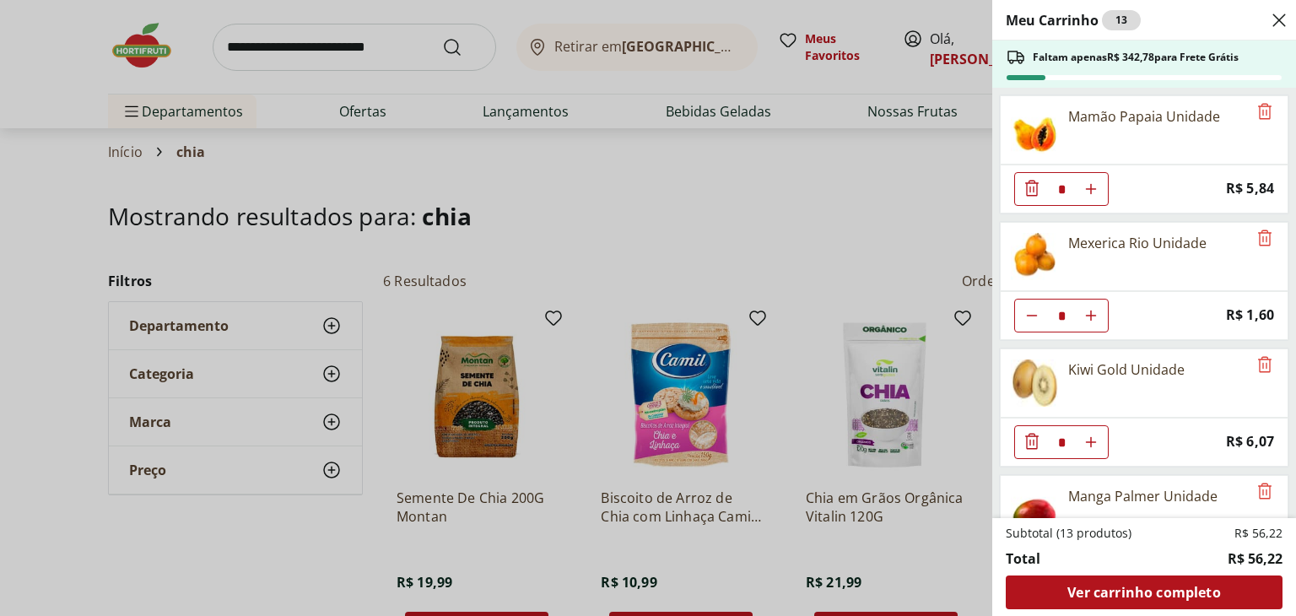
click at [341, 106] on div "Meu Carrinho 13 Faltam apenas R$ 342,78 para Frete Grátis Mamão Papaia Unidade …" at bounding box center [648, 308] width 1296 height 616
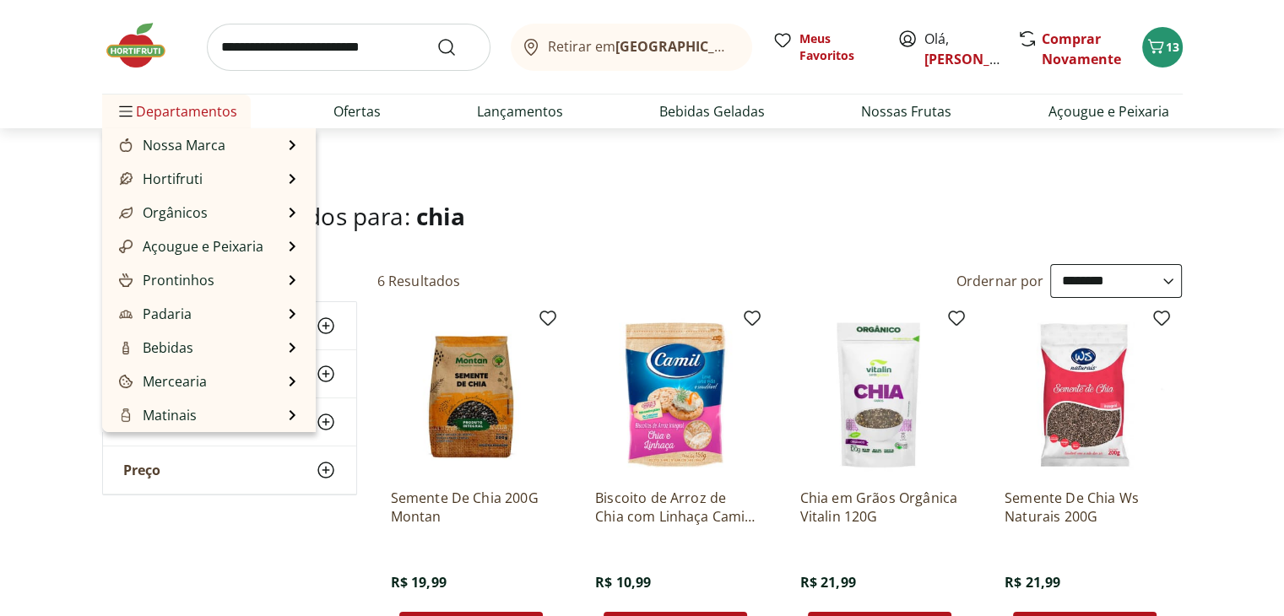
click at [218, 112] on span "Departamentos" at bounding box center [177, 111] width 122 height 41
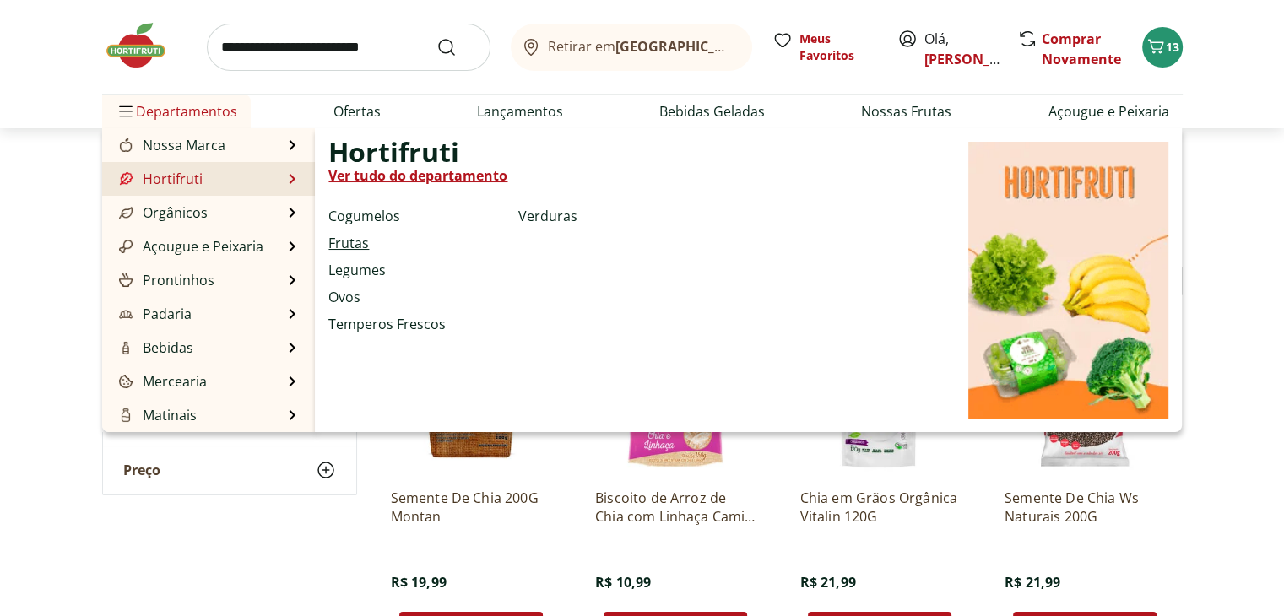
click at [357, 243] on link "Frutas" at bounding box center [348, 243] width 41 height 20
select select "**********"
